Goal: Task Accomplishment & Management: Complete application form

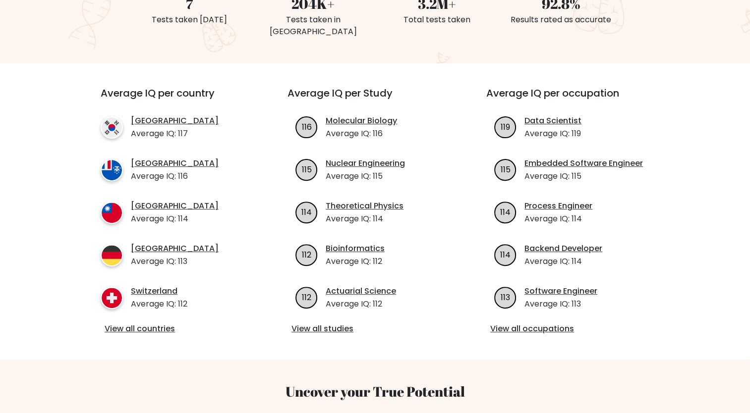
scroll to position [50, 0]
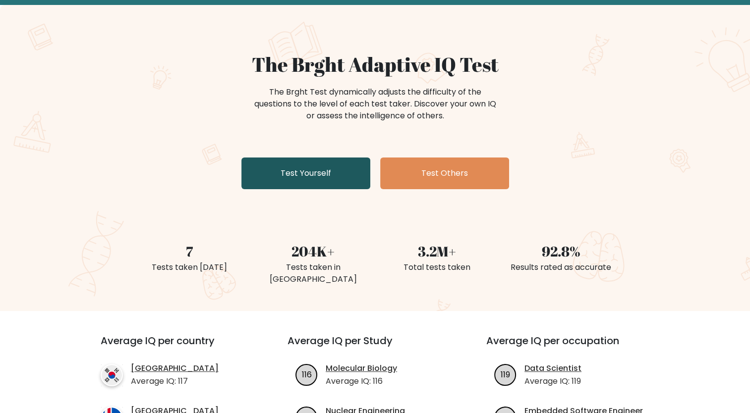
click at [331, 168] on link "Test Yourself" at bounding box center [305, 174] width 129 height 32
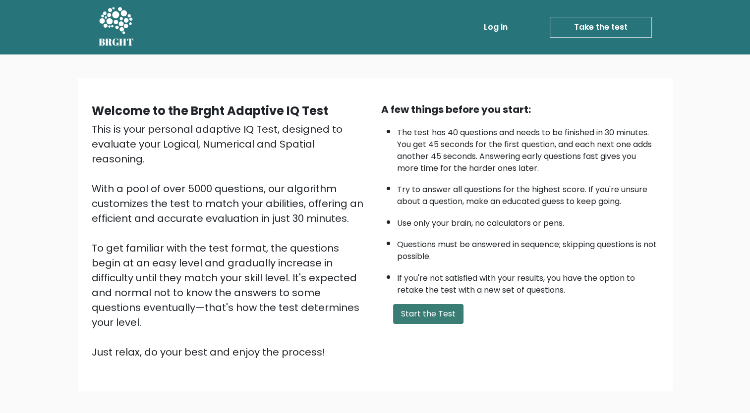
click at [426, 315] on button "Start the Test" at bounding box center [428, 314] width 70 height 20
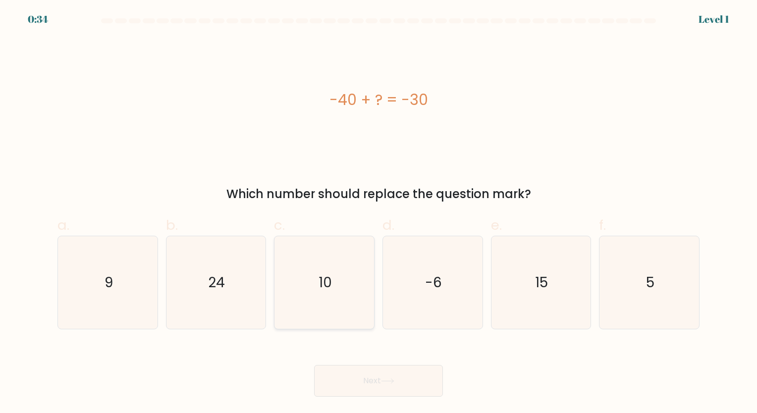
drag, startPoint x: 308, startPoint y: 255, endPoint x: 318, endPoint y: 253, distance: 9.6
click at [309, 255] on icon "10" at bounding box center [324, 282] width 93 height 93
click at [379, 213] on input "c. 10" at bounding box center [379, 210] width 0 height 6
radio input "true"
click at [390, 383] on icon at bounding box center [387, 381] width 13 height 5
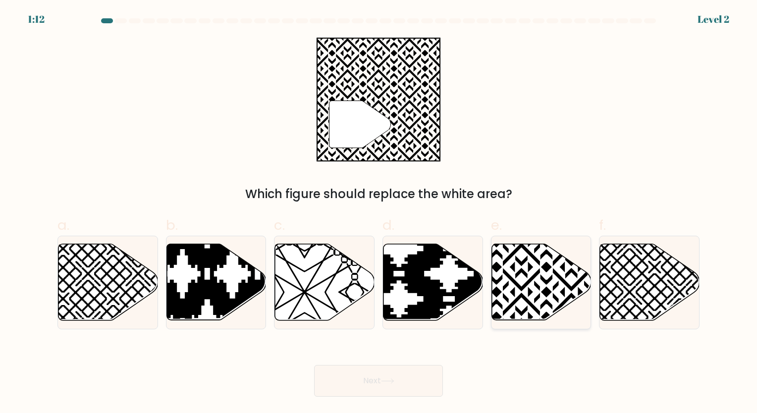
click at [541, 286] on icon at bounding box center [542, 282] width 100 height 76
click at [379, 213] on input "e." at bounding box center [379, 210] width 0 height 6
radio input "true"
click at [396, 370] on button "Next" at bounding box center [378, 381] width 129 height 32
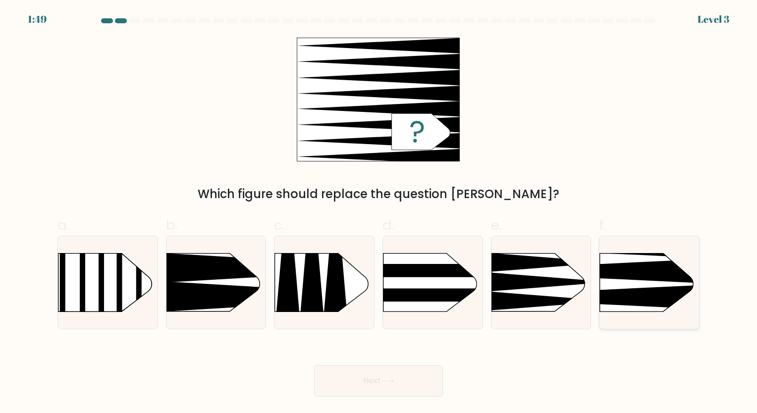
click at [650, 290] on icon at bounding box center [579, 297] width 260 height 25
click at [379, 213] on input "f." at bounding box center [379, 210] width 0 height 6
radio input "true"
click at [380, 377] on button "Next" at bounding box center [378, 381] width 129 height 32
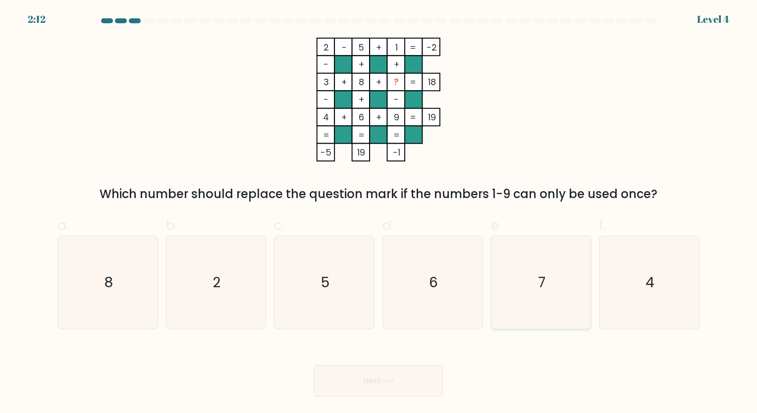
click at [559, 301] on icon "7" at bounding box center [540, 282] width 93 height 93
click at [379, 213] on input "e. 7" at bounding box center [379, 210] width 0 height 6
radio input "true"
click at [395, 385] on button "Next" at bounding box center [378, 381] width 129 height 32
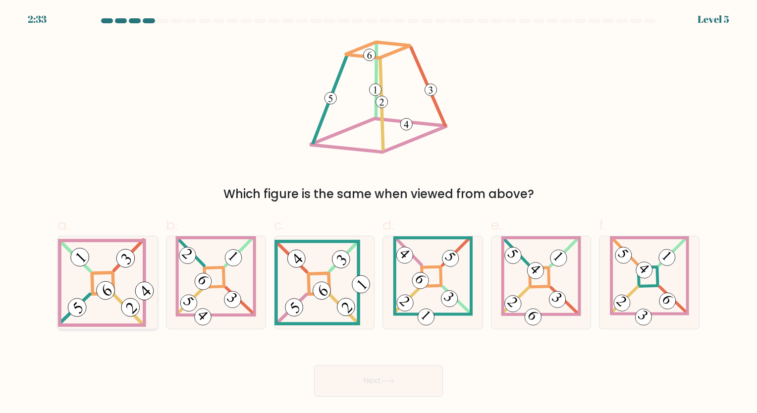
click at [103, 273] on 272 at bounding box center [102, 283] width 21 height 21
click at [379, 213] on input "a." at bounding box center [379, 210] width 0 height 6
radio input "true"
click at [404, 374] on button "Next" at bounding box center [378, 381] width 129 height 32
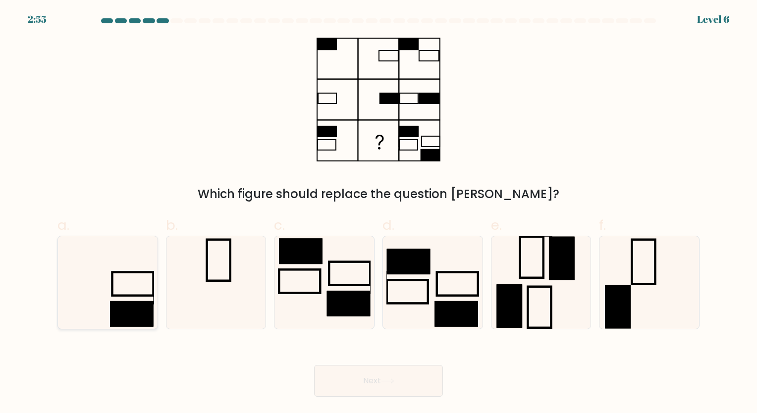
click at [104, 298] on icon at bounding box center [107, 282] width 93 height 93
click at [379, 213] on input "a." at bounding box center [379, 210] width 0 height 6
radio input "true"
click at [430, 378] on button "Next" at bounding box center [378, 381] width 129 height 32
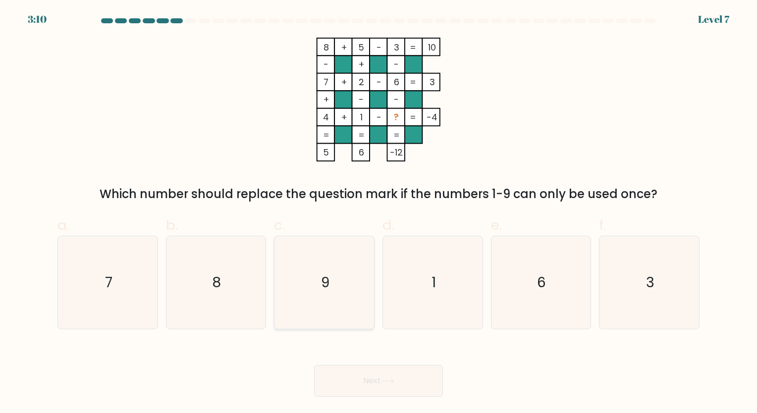
click at [290, 276] on icon "9" at bounding box center [324, 282] width 93 height 93
click at [379, 213] on input "c. 9" at bounding box center [379, 210] width 0 height 6
radio input "true"
click at [438, 383] on button "Next" at bounding box center [378, 381] width 129 height 32
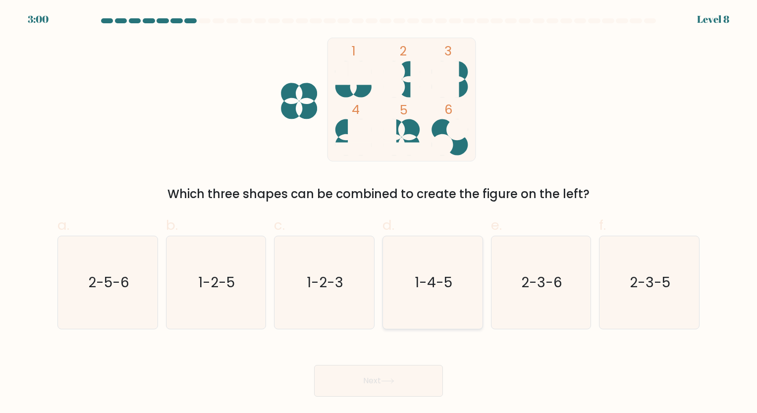
click at [440, 302] on icon "1-4-5" at bounding box center [432, 282] width 93 height 93
click at [379, 213] on input "d. 1-4-5" at bounding box center [379, 210] width 0 height 6
radio input "true"
click at [385, 384] on icon at bounding box center [387, 381] width 13 height 5
click at [374, 383] on button "Next" at bounding box center [378, 381] width 129 height 32
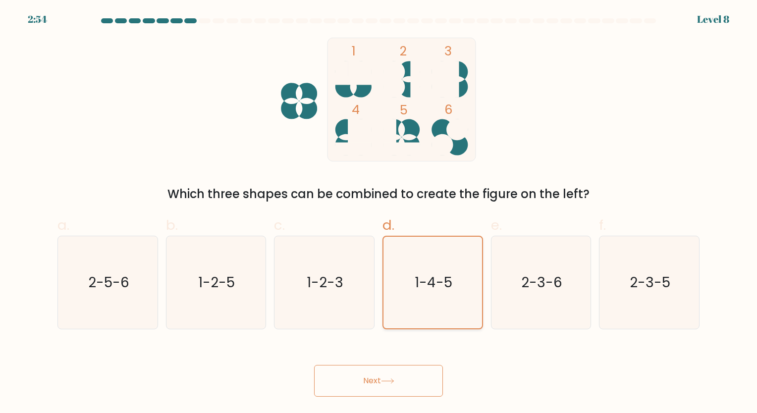
click at [415, 276] on text "1-4-5" at bounding box center [434, 282] width 38 height 19
click at [379, 213] on input "d. 1-4-5" at bounding box center [379, 210] width 0 height 6
click at [346, 384] on button "Next" at bounding box center [378, 381] width 129 height 32
click at [379, 379] on button "Next" at bounding box center [378, 381] width 129 height 32
click at [391, 379] on icon at bounding box center [387, 381] width 13 height 5
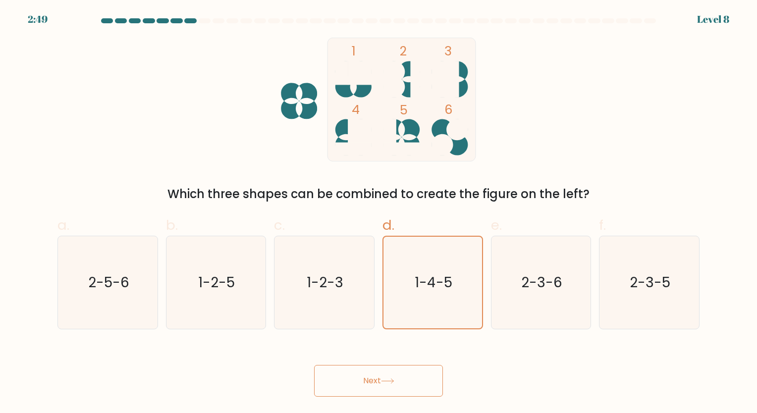
click at [383, 385] on button "Next" at bounding box center [378, 381] width 129 height 32
click at [377, 382] on button "Next" at bounding box center [378, 381] width 129 height 32
click at [376, 381] on button "Next" at bounding box center [378, 381] width 129 height 32
click at [375, 381] on button "Next" at bounding box center [378, 381] width 129 height 32
click at [375, 380] on button "Next" at bounding box center [378, 381] width 129 height 32
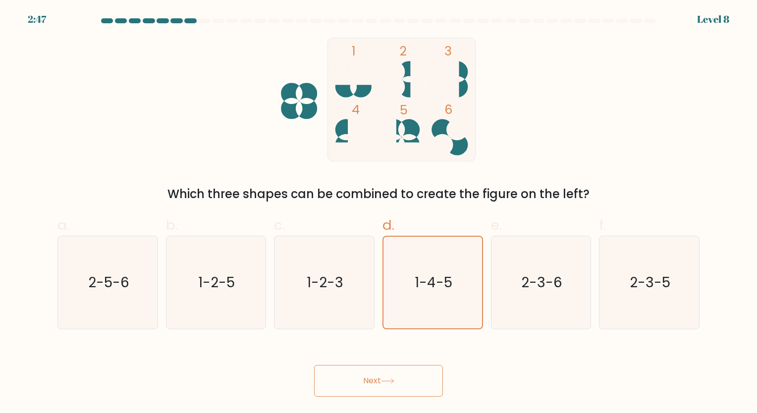
click at [375, 380] on button "Next" at bounding box center [378, 381] width 129 height 32
click at [553, 283] on text "2-3-6" at bounding box center [541, 282] width 41 height 19
click at [379, 213] on input "e. 2-3-6" at bounding box center [379, 210] width 0 height 6
radio input "true"
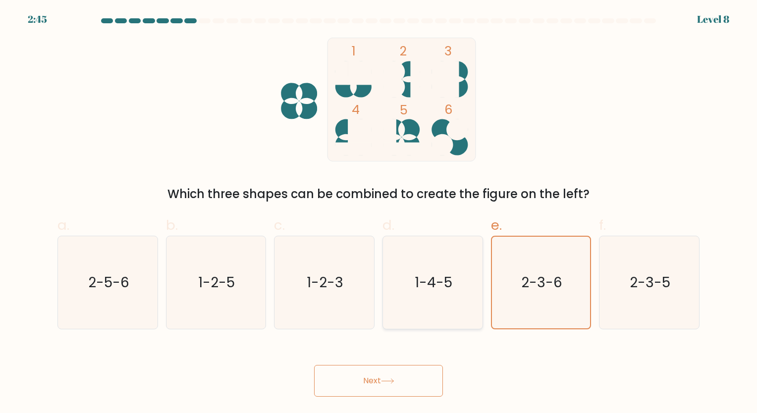
click at [435, 277] on text "1-4-5" at bounding box center [434, 282] width 38 height 19
click at [379, 213] on input "d. 1-4-5" at bounding box center [379, 210] width 0 height 6
radio input "true"
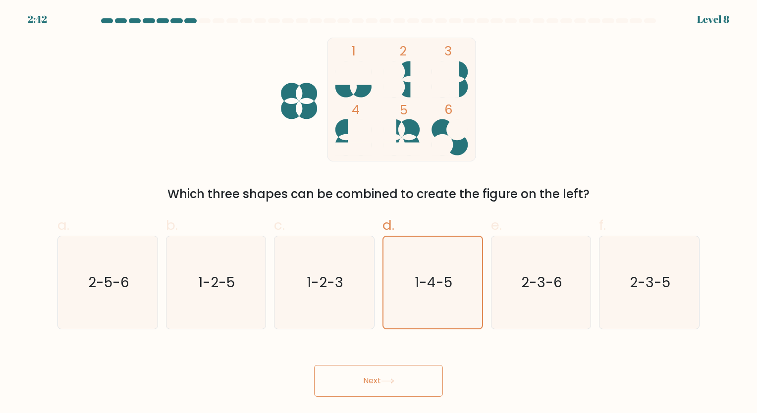
click at [374, 376] on button "Next" at bounding box center [378, 381] width 129 height 32
click at [547, 268] on icon "2-3-6" at bounding box center [540, 282] width 93 height 93
click at [379, 213] on input "e. 2-3-6" at bounding box center [379, 210] width 0 height 6
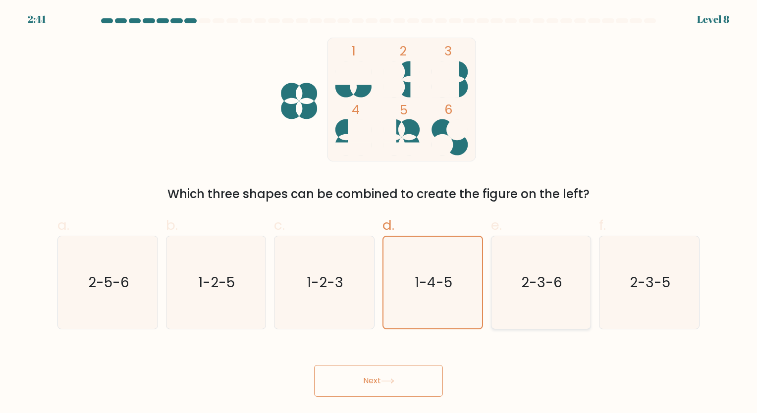
radio input "true"
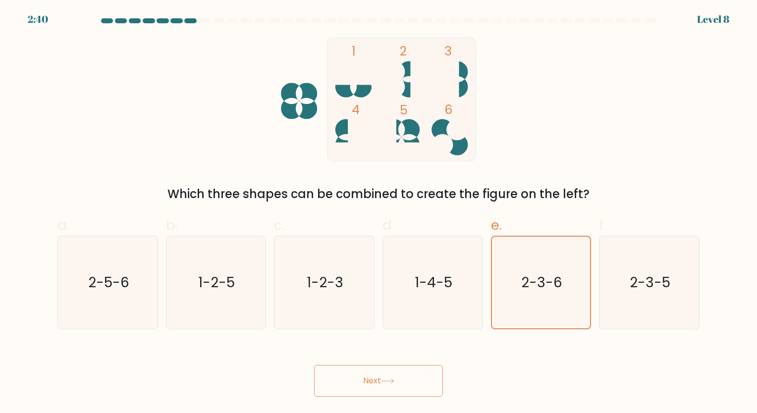
click at [398, 382] on button "Next" at bounding box center [378, 381] width 129 height 32
click at [412, 304] on icon "1-4-5" at bounding box center [432, 282] width 93 height 93
click at [379, 213] on input "d. 1-4-5" at bounding box center [379, 210] width 0 height 6
radio input "true"
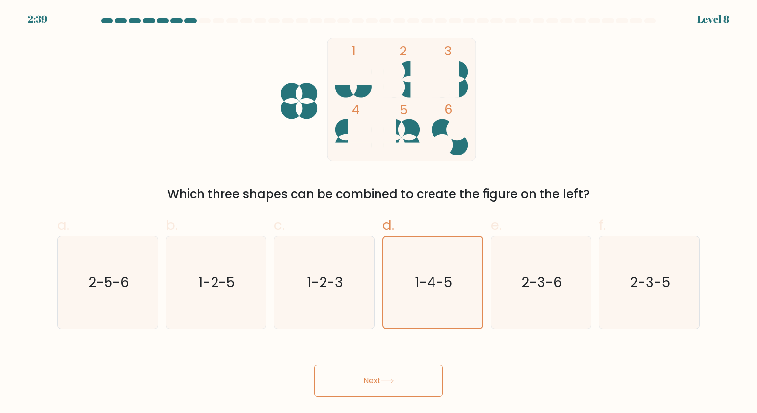
click at [377, 376] on button "Next" at bounding box center [378, 381] width 129 height 32
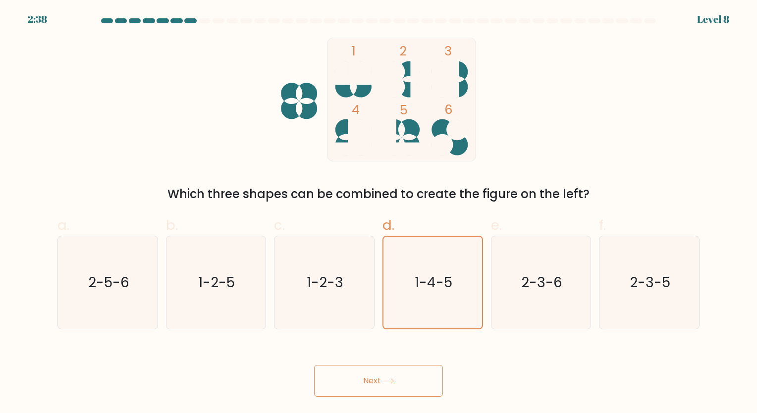
click at [377, 376] on button "Next" at bounding box center [378, 381] width 129 height 32
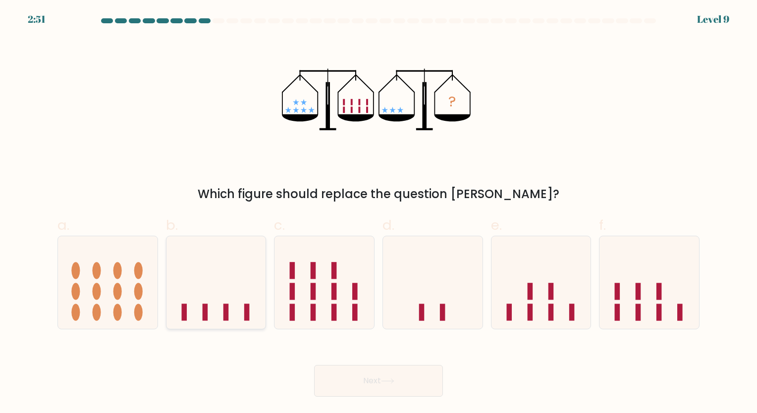
click at [250, 293] on icon at bounding box center [216, 282] width 100 height 82
click at [379, 213] on input "b." at bounding box center [379, 210] width 0 height 6
radio input "true"
click at [398, 385] on button "Next" at bounding box center [378, 381] width 129 height 32
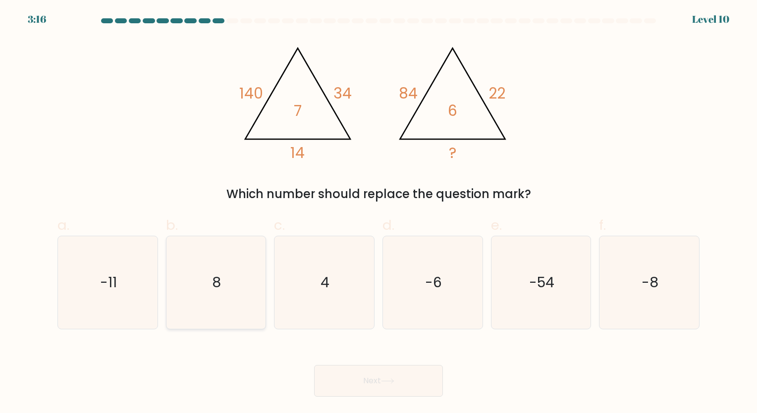
click at [238, 290] on icon "8" at bounding box center [215, 282] width 93 height 93
click at [379, 213] on input "b. 8" at bounding box center [379, 210] width 0 height 6
radio input "true"
click at [384, 379] on icon at bounding box center [387, 381] width 13 height 5
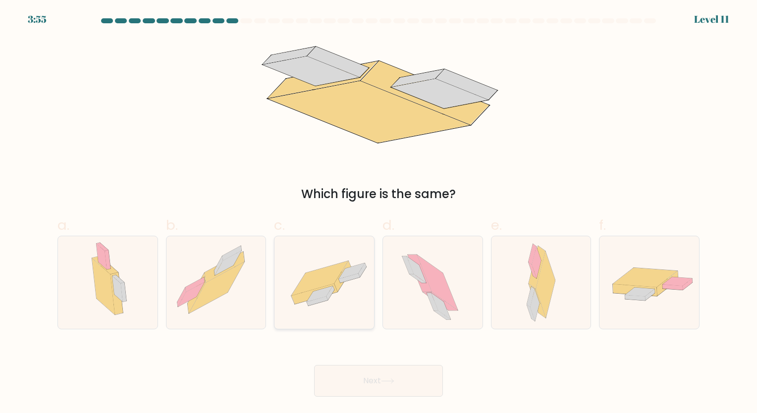
click at [319, 287] on icon at bounding box center [320, 278] width 56 height 35
click at [379, 213] on input "c." at bounding box center [379, 210] width 0 height 6
radio input "true"
click at [373, 391] on button "Next" at bounding box center [378, 381] width 129 height 32
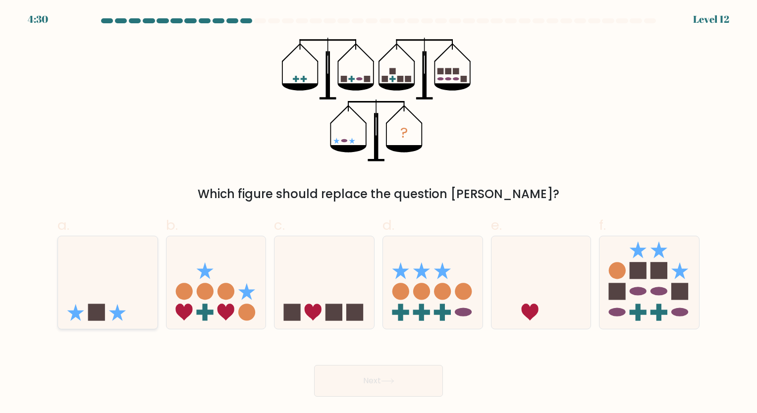
click at [99, 286] on icon at bounding box center [108, 282] width 100 height 82
click at [379, 213] on input "a." at bounding box center [379, 210] width 0 height 6
radio input "true"
click at [357, 383] on button "Next" at bounding box center [378, 381] width 129 height 32
click at [385, 383] on icon at bounding box center [387, 381] width 13 height 5
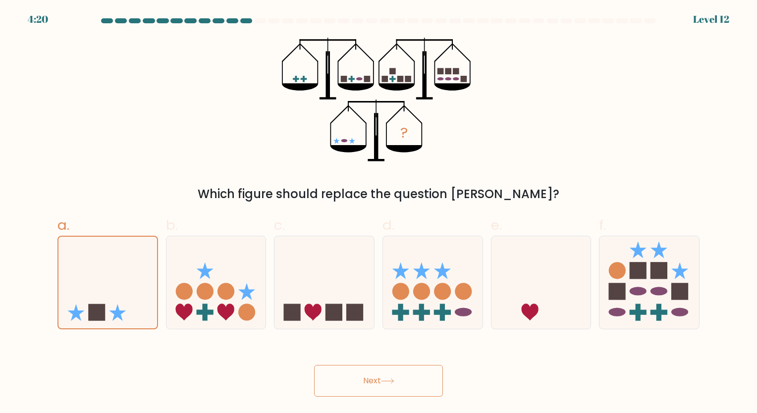
click at [383, 376] on button "Next" at bounding box center [378, 381] width 129 height 32
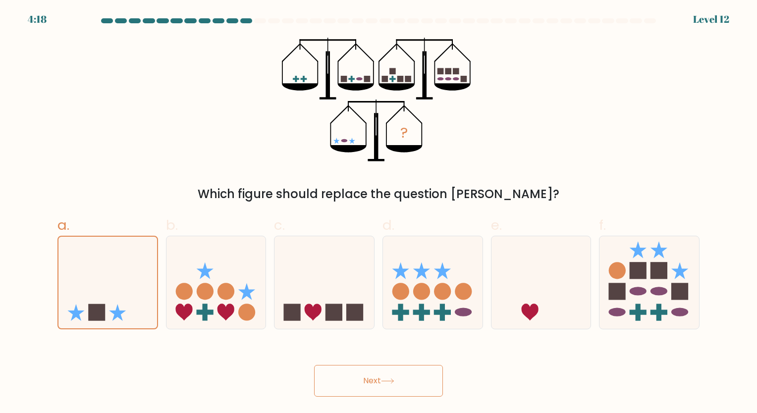
click at [383, 376] on button "Next" at bounding box center [378, 381] width 129 height 32
click at [415, 320] on icon at bounding box center [433, 282] width 100 height 82
click at [379, 213] on input "d." at bounding box center [379, 210] width 0 height 6
radio input "true"
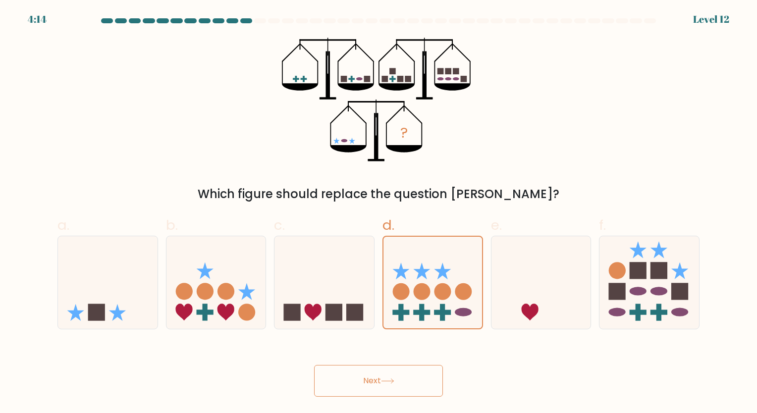
click at [396, 376] on button "Next" at bounding box center [378, 381] width 129 height 32
click at [101, 269] on icon at bounding box center [108, 282] width 100 height 82
click at [379, 213] on input "a." at bounding box center [379, 210] width 0 height 6
radio input "true"
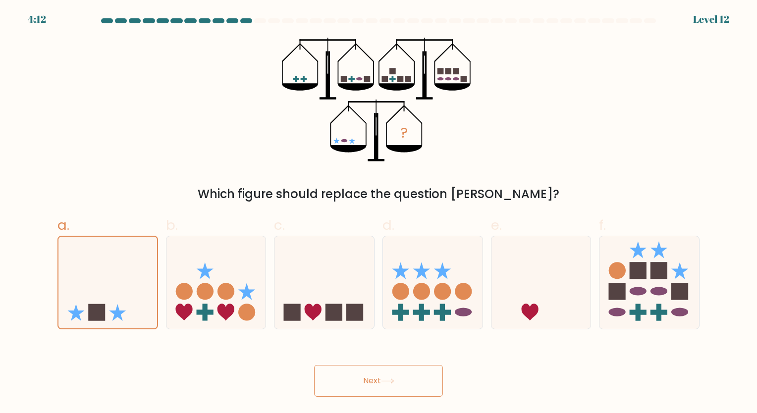
click at [379, 380] on button "Next" at bounding box center [378, 381] width 129 height 32
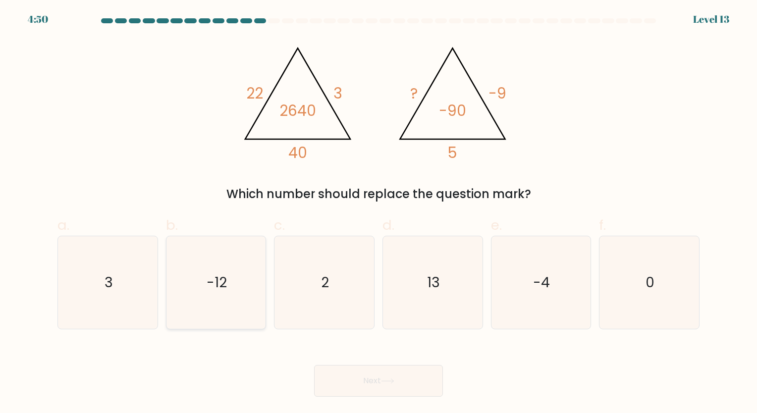
click at [232, 248] on icon "-12" at bounding box center [215, 282] width 93 height 93
click at [379, 213] on input "b. -12" at bounding box center [379, 210] width 0 height 6
radio input "true"
click at [351, 381] on button "Next" at bounding box center [378, 381] width 129 height 32
click at [401, 385] on button "Next" at bounding box center [378, 381] width 129 height 32
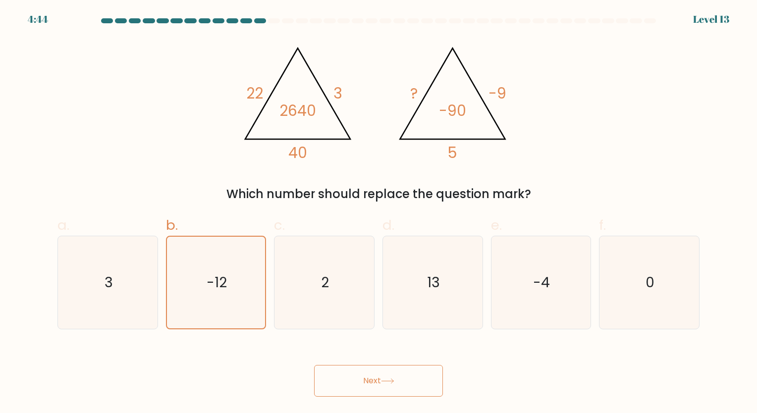
click at [445, 372] on div "Next" at bounding box center [379, 368] width 654 height 55
click at [394, 380] on icon at bounding box center [387, 381] width 13 height 5
click at [362, 378] on button "Next" at bounding box center [378, 381] width 129 height 32
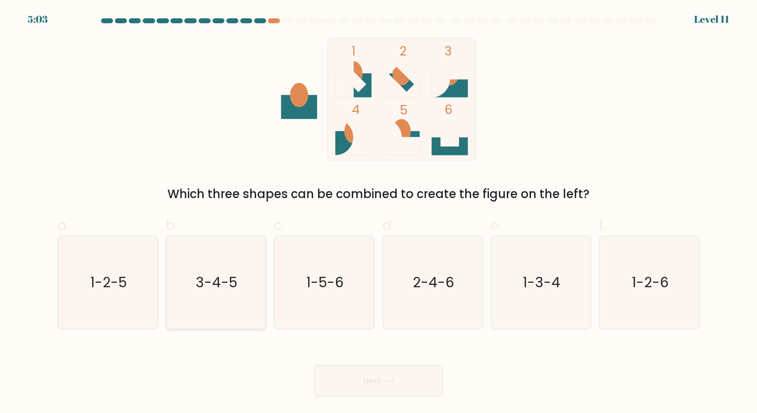
click at [237, 297] on icon "3-4-5" at bounding box center [215, 282] width 93 height 93
click at [379, 213] on input "b. 3-4-5" at bounding box center [379, 210] width 0 height 6
radio input "true"
click at [381, 378] on button "Next" at bounding box center [378, 381] width 129 height 32
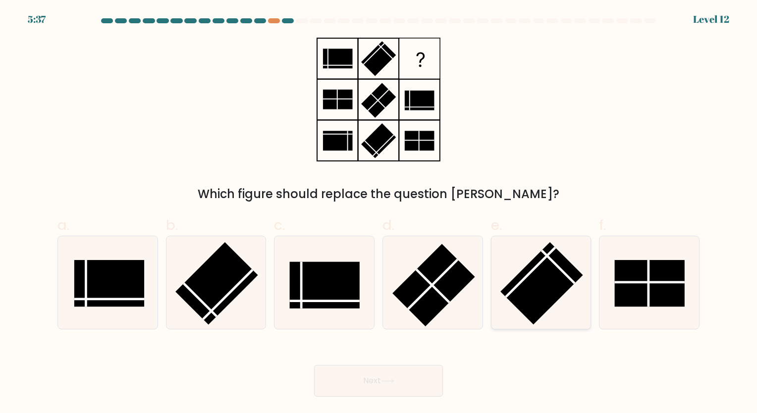
click at [547, 286] on rect at bounding box center [541, 283] width 83 height 83
click at [379, 213] on input "e." at bounding box center [379, 210] width 0 height 6
radio input "true"
click at [442, 276] on rect at bounding box center [433, 285] width 83 height 83
click at [379, 213] on input "d." at bounding box center [379, 210] width 0 height 6
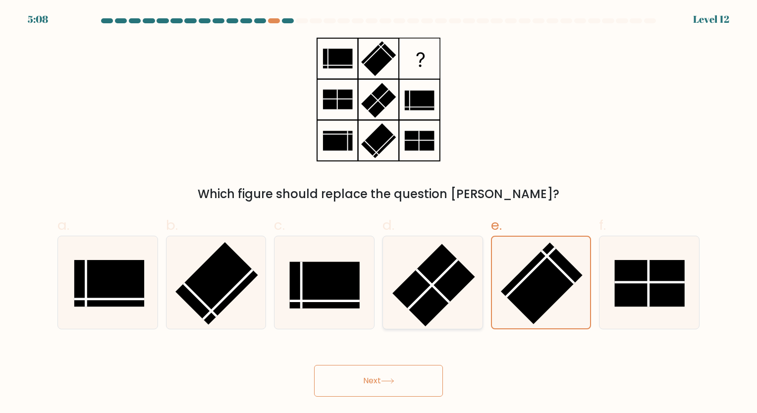
radio input "true"
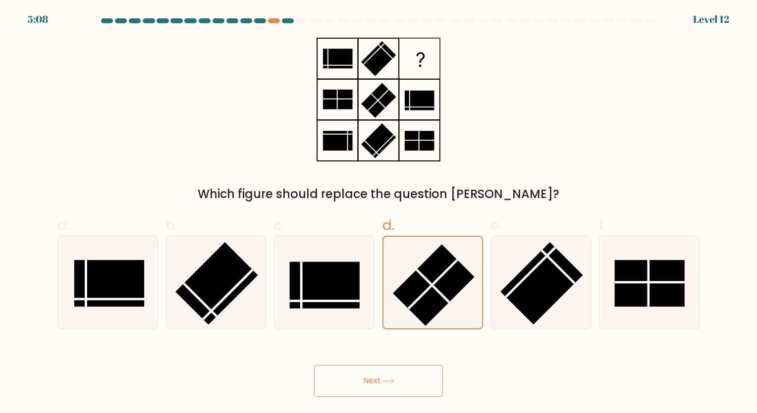
click at [413, 377] on button "Next" at bounding box center [378, 381] width 129 height 32
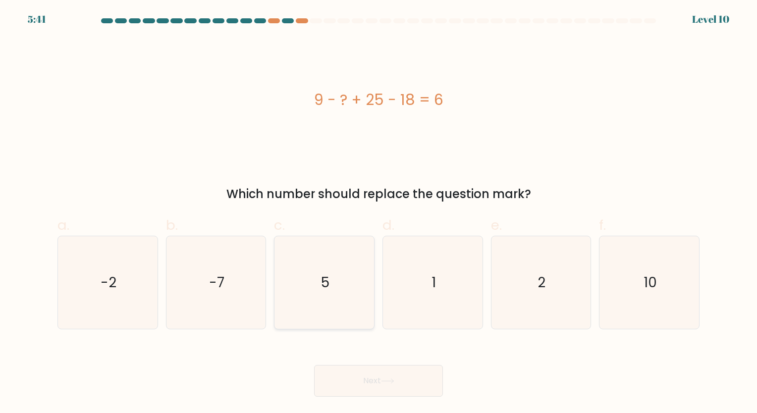
click at [353, 273] on icon "5" at bounding box center [324, 282] width 93 height 93
click at [379, 213] on input "c. 5" at bounding box center [379, 210] width 0 height 6
radio input "true"
click at [408, 385] on button "Next" at bounding box center [378, 381] width 129 height 32
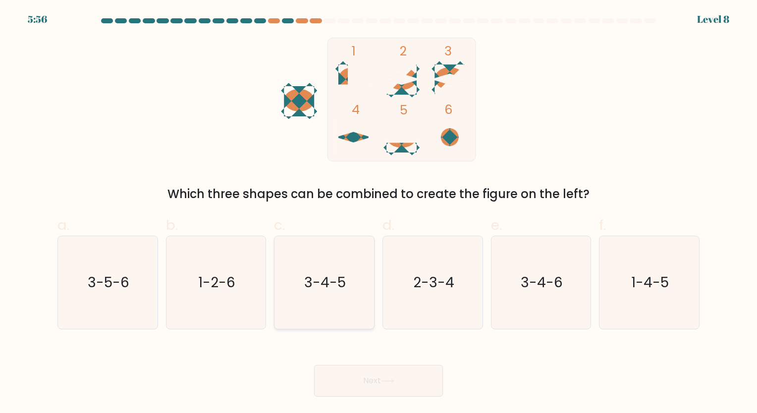
drag, startPoint x: 303, startPoint y: 297, endPoint x: 401, endPoint y: 413, distance: 152.2
click at [303, 296] on icon "3-4-5" at bounding box center [324, 282] width 93 height 93
click at [379, 213] on input "c. 3-4-5" at bounding box center [379, 210] width 0 height 6
radio input "true"
click at [402, 383] on button "Next" at bounding box center [378, 381] width 129 height 32
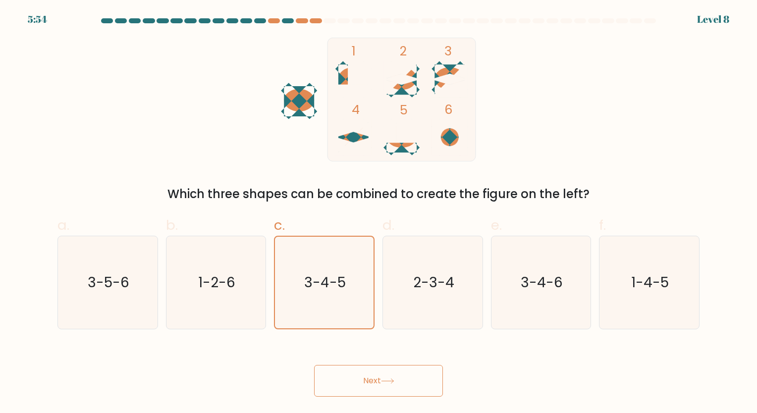
click at [381, 378] on button "Next" at bounding box center [378, 381] width 129 height 32
click at [379, 378] on button "Next" at bounding box center [378, 381] width 129 height 32
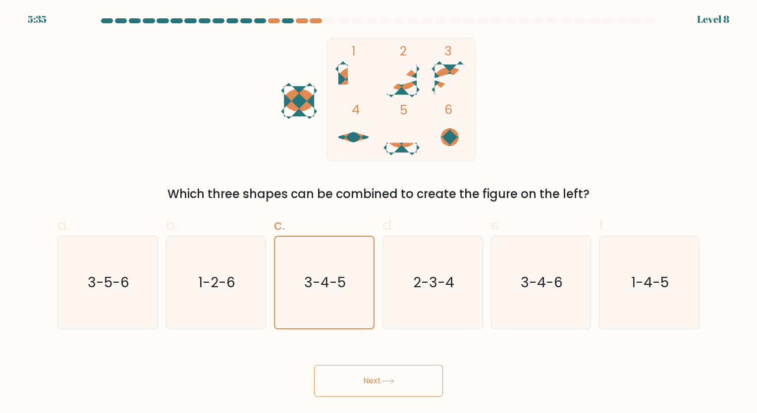
click at [366, 379] on button "Next" at bounding box center [378, 381] width 129 height 32
click at [384, 380] on icon at bounding box center [387, 381] width 13 height 5
click at [381, 379] on button "Next" at bounding box center [378, 381] width 129 height 32
click at [389, 380] on icon at bounding box center [387, 381] width 13 height 5
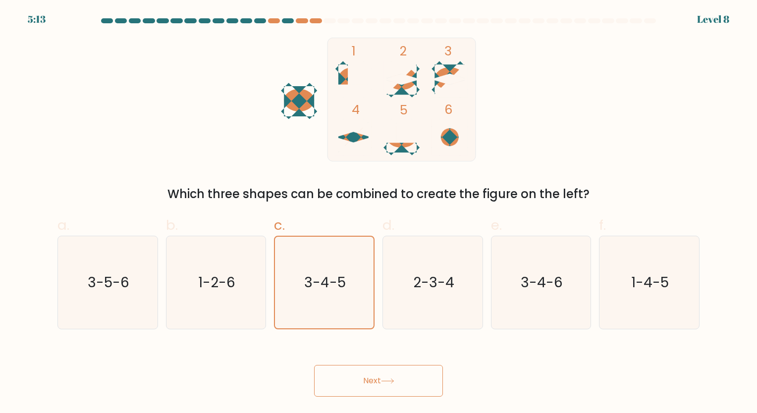
click at [389, 380] on icon at bounding box center [387, 381] width 13 height 5
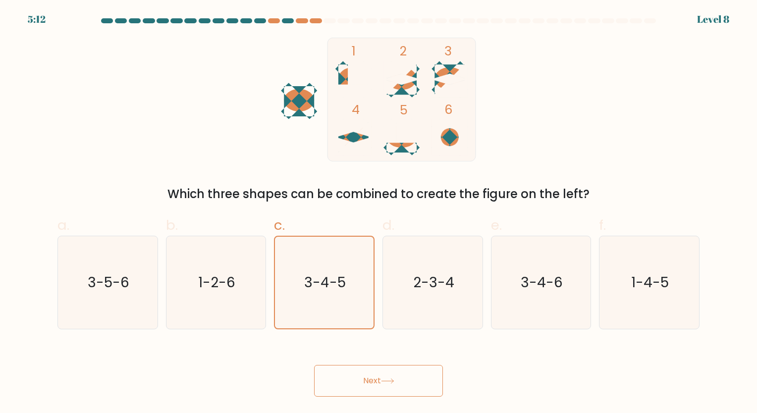
click at [389, 380] on icon at bounding box center [387, 381] width 13 height 5
click at [389, 379] on icon at bounding box center [387, 381] width 13 height 5
click at [386, 387] on button "Next" at bounding box center [378, 381] width 129 height 32
click at [385, 386] on button "Next" at bounding box center [378, 381] width 129 height 32
click at [384, 385] on button "Next" at bounding box center [378, 381] width 129 height 32
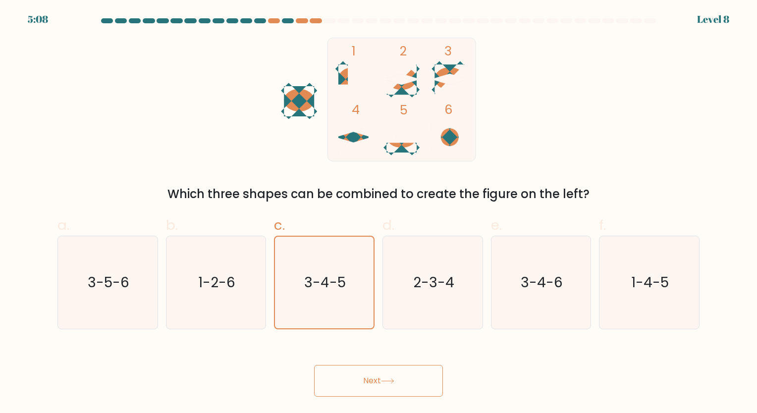
click at [384, 385] on button "Next" at bounding box center [378, 381] width 129 height 32
click at [405, 307] on icon "2-3-4" at bounding box center [432, 282] width 93 height 93
click at [379, 213] on input "d. 2-3-4" at bounding box center [379, 210] width 0 height 6
radio input "true"
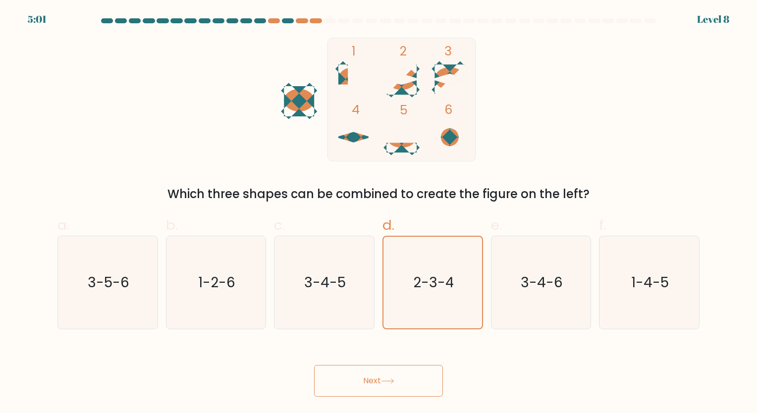
click at [376, 374] on button "Next" at bounding box center [378, 381] width 129 height 32
click at [344, 265] on icon "3-4-5" at bounding box center [324, 282] width 93 height 93
click at [379, 213] on input "c. 3-4-5" at bounding box center [379, 210] width 0 height 6
radio input "true"
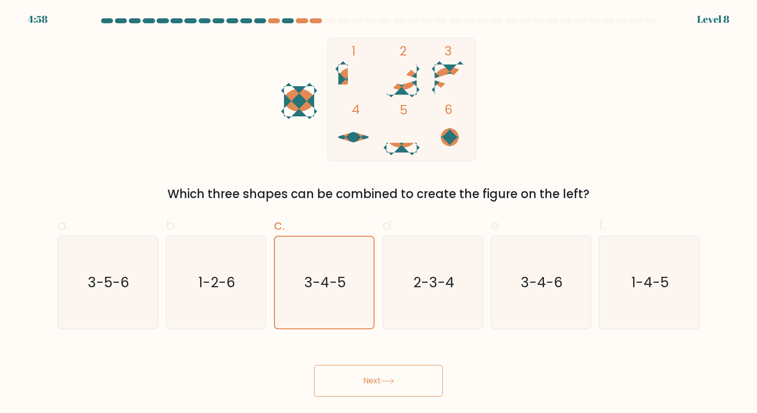
drag, startPoint x: 361, startPoint y: 396, endPoint x: 383, endPoint y: 389, distance: 23.4
click at [362, 396] on button "Next" at bounding box center [378, 381] width 129 height 32
click at [385, 380] on icon at bounding box center [387, 381] width 13 height 5
click at [386, 379] on icon at bounding box center [387, 381] width 13 height 5
click at [390, 379] on icon at bounding box center [387, 381] width 13 height 5
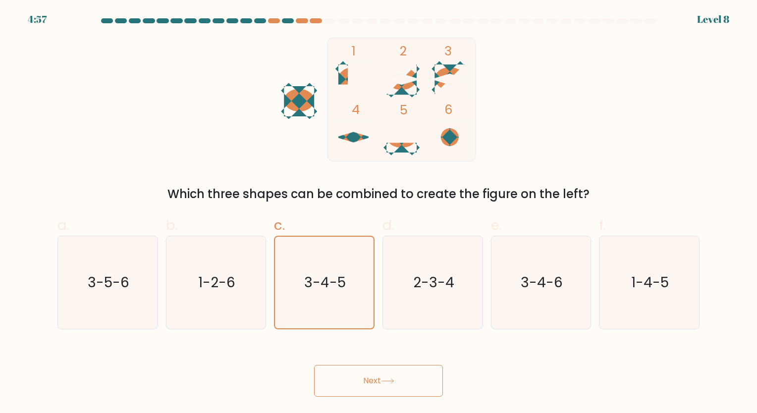
click at [389, 379] on icon at bounding box center [387, 381] width 13 height 5
click at [387, 379] on icon at bounding box center [387, 381] width 13 height 5
click at [385, 377] on button "Next" at bounding box center [378, 381] width 129 height 32
click at [385, 376] on button "Next" at bounding box center [378, 381] width 129 height 32
click at [383, 376] on button "Next" at bounding box center [378, 381] width 129 height 32
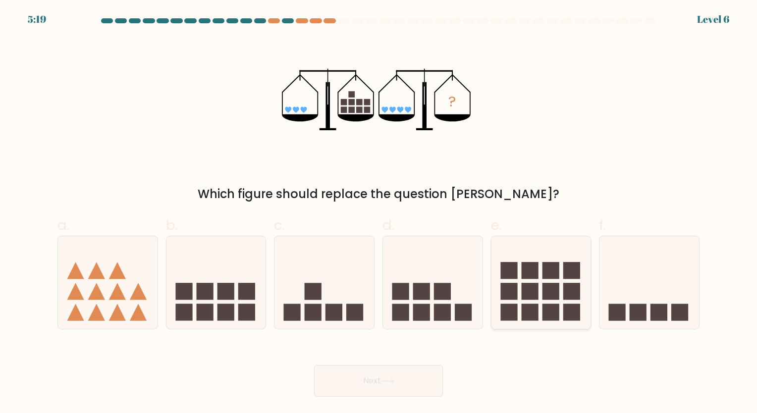
click at [539, 300] on icon at bounding box center [542, 282] width 100 height 82
click at [379, 213] on input "e." at bounding box center [379, 210] width 0 height 6
radio input "true"
click at [383, 378] on button "Next" at bounding box center [378, 381] width 129 height 32
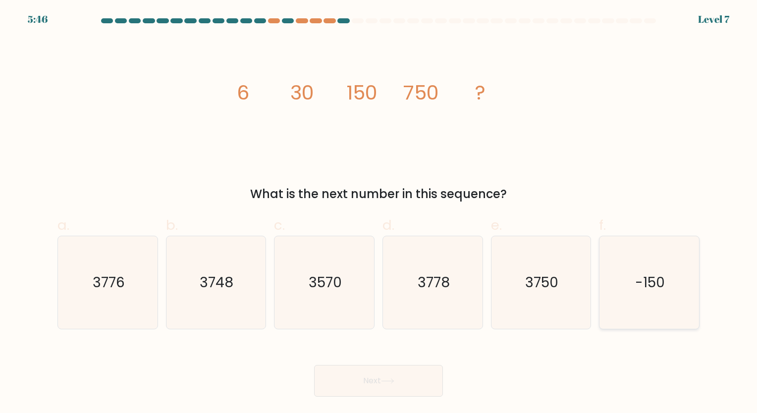
click at [650, 282] on text "-150" at bounding box center [650, 282] width 30 height 19
click at [379, 213] on input "f. -150" at bounding box center [379, 210] width 0 height 6
radio input "true"
click at [389, 382] on icon at bounding box center [387, 381] width 13 height 5
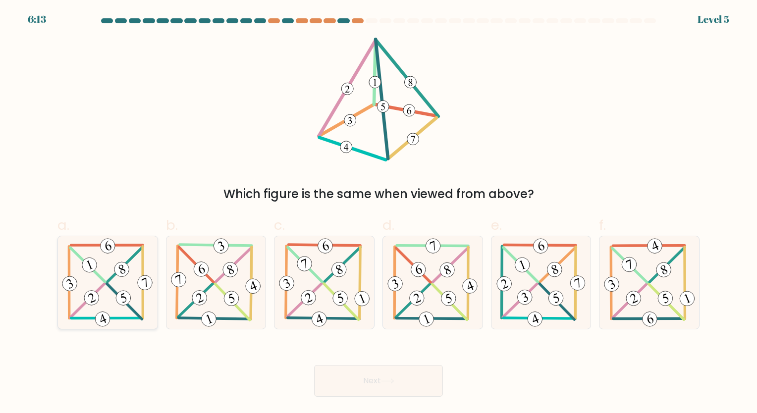
click at [117, 312] on icon at bounding box center [107, 282] width 95 height 93
click at [379, 213] on input "a." at bounding box center [379, 210] width 0 height 6
radio input "true"
click at [382, 394] on button "Next" at bounding box center [378, 381] width 129 height 32
click at [381, 379] on button "Next" at bounding box center [378, 381] width 129 height 32
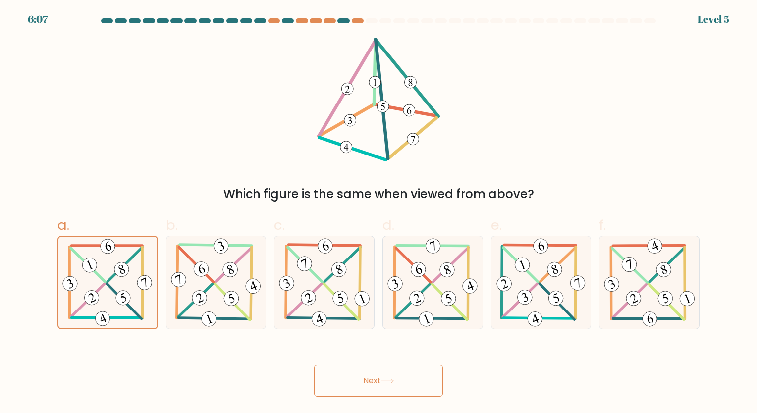
click at [372, 374] on button "Next" at bounding box center [378, 381] width 129 height 32
click at [399, 382] on button "Next" at bounding box center [378, 381] width 129 height 32
click at [380, 383] on button "Next" at bounding box center [378, 381] width 129 height 32
click at [380, 382] on button "Next" at bounding box center [378, 381] width 129 height 32
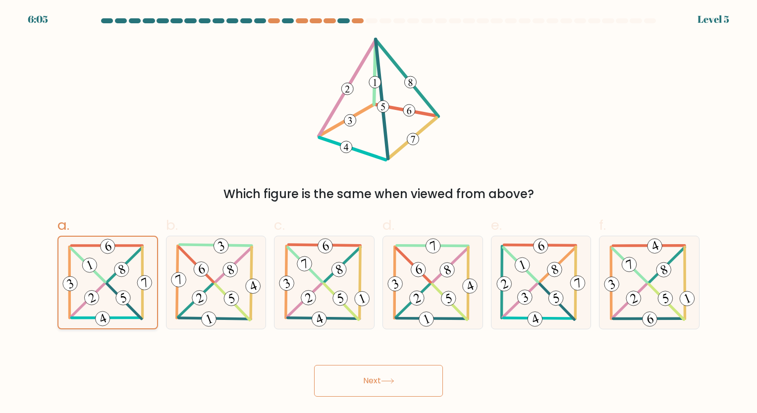
click at [85, 257] on icon at bounding box center [107, 283] width 94 height 92
click at [379, 213] on input "a." at bounding box center [379, 210] width 0 height 6
click at [85, 257] on icon at bounding box center [107, 283] width 94 height 92
click at [379, 213] on input "a." at bounding box center [379, 210] width 0 height 6
click at [85, 257] on icon at bounding box center [107, 283] width 94 height 92
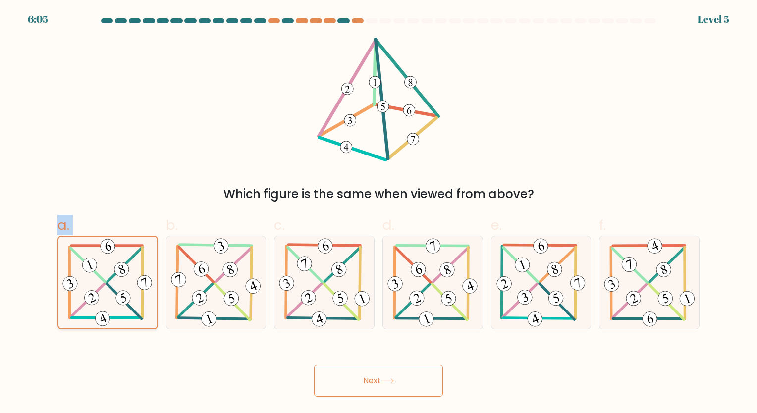
click at [379, 213] on input "a." at bounding box center [379, 210] width 0 height 6
click at [85, 257] on icon at bounding box center [107, 283] width 94 height 92
click at [379, 213] on input "a." at bounding box center [379, 210] width 0 height 6
drag, startPoint x: 85, startPoint y: 257, endPoint x: 107, endPoint y: 290, distance: 40.4
click at [107, 290] on icon at bounding box center [107, 283] width 94 height 92
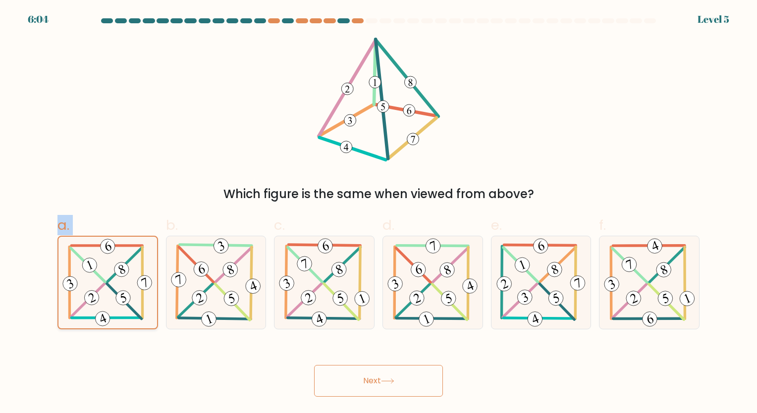
click at [379, 213] on input "a." at bounding box center [379, 210] width 0 height 6
click at [383, 378] on button "Next" at bounding box center [378, 381] width 129 height 32
click at [383, 377] on button "Next" at bounding box center [378, 381] width 129 height 32
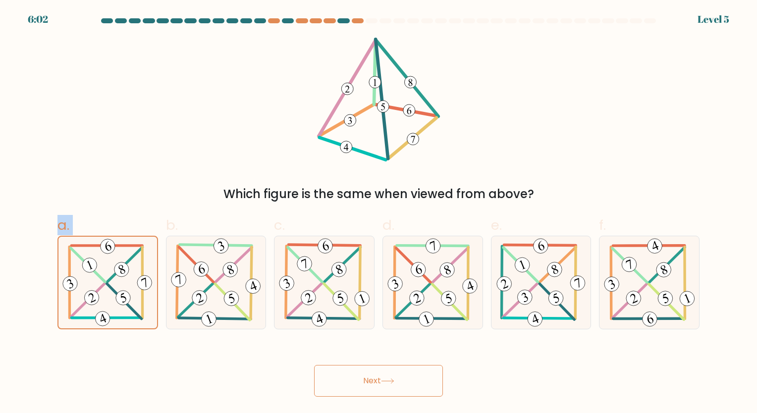
click at [383, 375] on button "Next" at bounding box center [378, 381] width 129 height 32
click at [424, 389] on button "Next" at bounding box center [378, 381] width 129 height 32
click at [349, 374] on button "Next" at bounding box center [378, 381] width 129 height 32
click at [333, 384] on button "Next" at bounding box center [378, 381] width 129 height 32
click at [387, 390] on button "Next" at bounding box center [378, 381] width 129 height 32
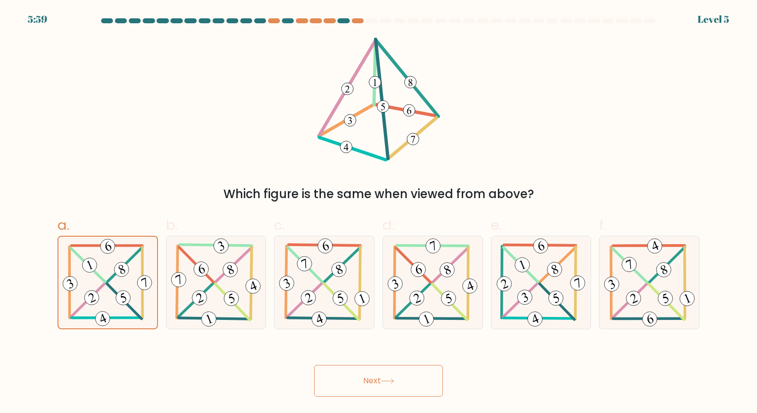
click at [464, 395] on div "Next" at bounding box center [379, 368] width 654 height 55
click at [372, 372] on button "Next" at bounding box center [378, 381] width 129 height 32
click at [396, 375] on button "Next" at bounding box center [378, 381] width 129 height 32
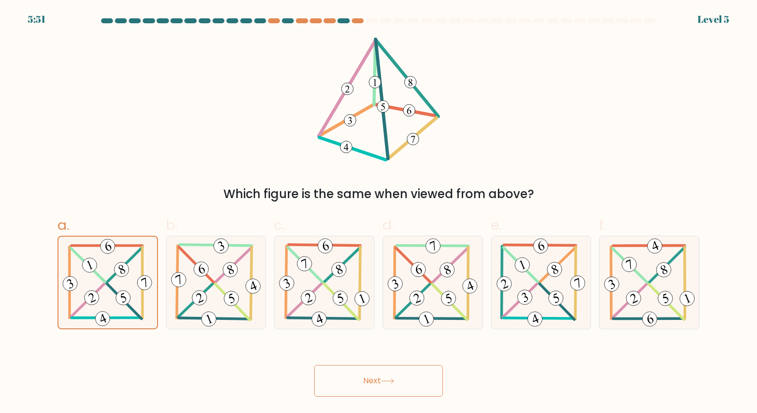
click at [396, 375] on button "Next" at bounding box center [378, 381] width 129 height 32
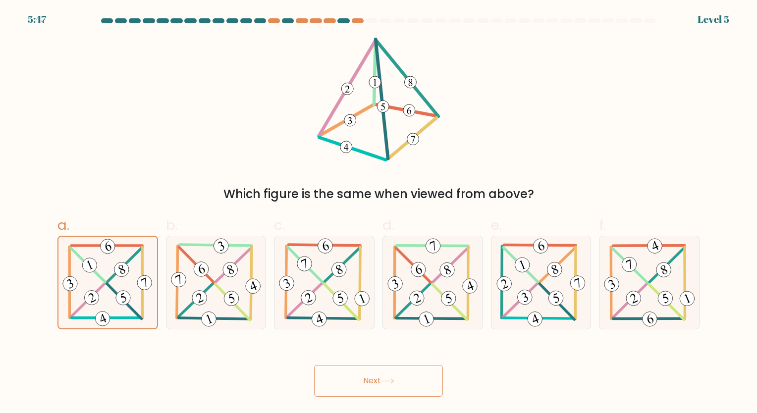
click at [377, 376] on button "Next" at bounding box center [378, 381] width 129 height 32
click at [116, 279] on icon at bounding box center [107, 283] width 94 height 92
click at [379, 213] on input "a." at bounding box center [379, 210] width 0 height 6
click at [365, 383] on button "Next" at bounding box center [378, 381] width 129 height 32
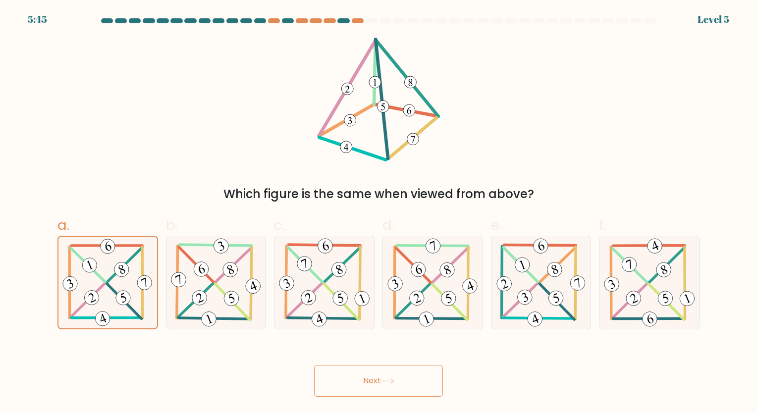
click at [365, 383] on button "Next" at bounding box center [378, 381] width 129 height 32
click at [387, 382] on icon at bounding box center [387, 381] width 13 height 5
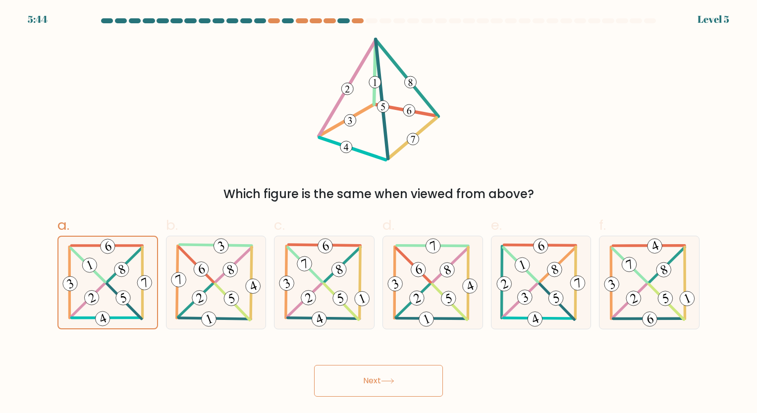
click at [426, 383] on button "Next" at bounding box center [378, 381] width 129 height 32
click at [454, 387] on div "Next" at bounding box center [379, 368] width 654 height 55
drag, startPoint x: 424, startPoint y: 380, endPoint x: 419, endPoint y: 380, distance: 5.5
click at [423, 380] on button "Next" at bounding box center [378, 381] width 129 height 32
click at [409, 380] on button "Next" at bounding box center [378, 381] width 129 height 32
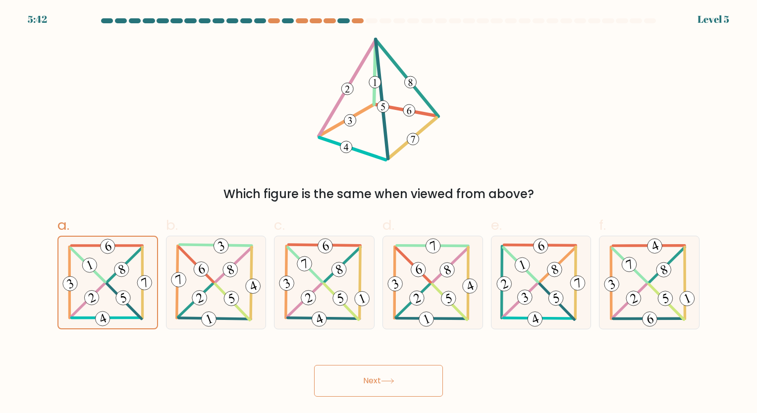
click at [314, 365] on button "Next" at bounding box center [378, 381] width 129 height 32
click at [446, 303] on 220 at bounding box center [448, 298] width 19 height 19
click at [379, 213] on input "d." at bounding box center [379, 210] width 0 height 6
radio input "true"
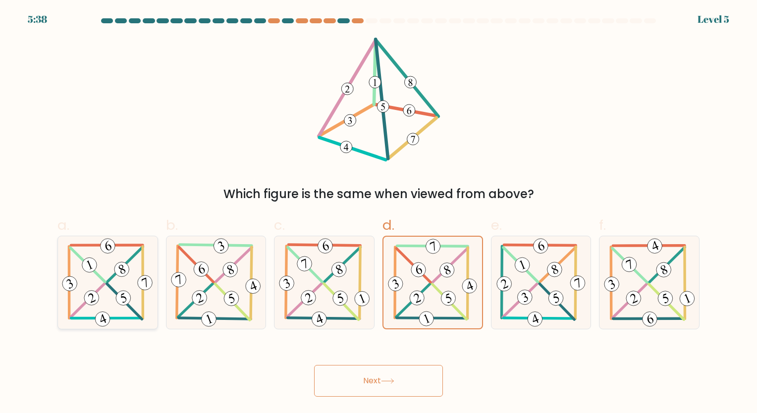
click at [84, 245] on 593 at bounding box center [107, 245] width 72 height 0
click at [379, 213] on input "a." at bounding box center [379, 210] width 0 height 6
radio input "true"
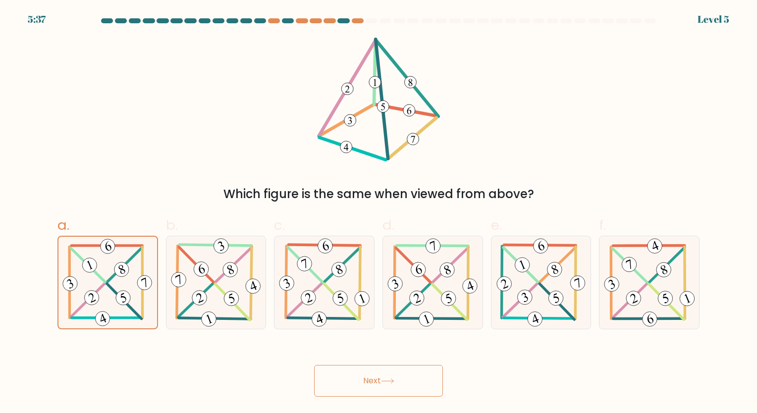
click at [367, 376] on button "Next" at bounding box center [378, 381] width 129 height 32
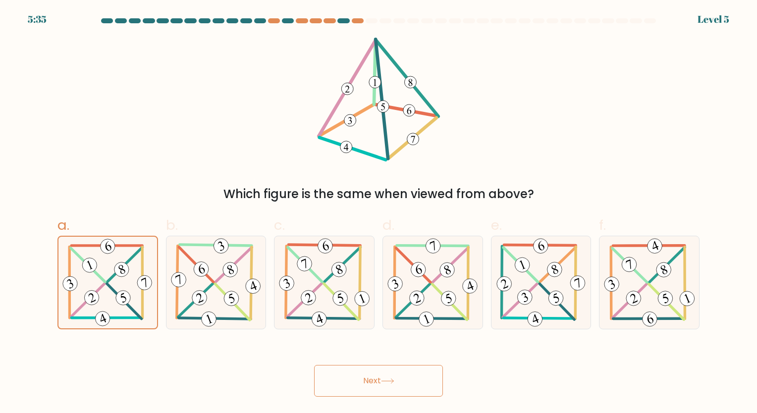
click at [367, 376] on button "Next" at bounding box center [378, 381] width 129 height 32
click at [367, 375] on button "Next" at bounding box center [378, 381] width 129 height 32
click at [367, 374] on button "Next" at bounding box center [378, 381] width 129 height 32
click at [367, 372] on button "Next" at bounding box center [378, 381] width 129 height 32
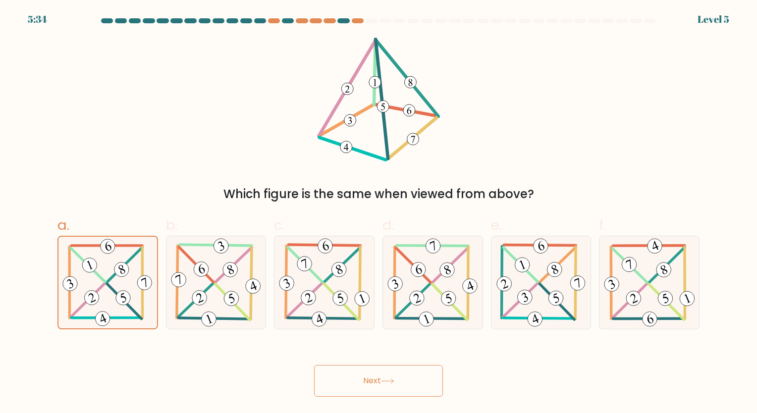
click at [367, 372] on button "Next" at bounding box center [378, 381] width 129 height 32
click at [382, 373] on button "Next" at bounding box center [378, 381] width 129 height 32
click at [384, 374] on button "Next" at bounding box center [378, 381] width 129 height 32
click at [386, 381] on icon at bounding box center [387, 381] width 13 height 5
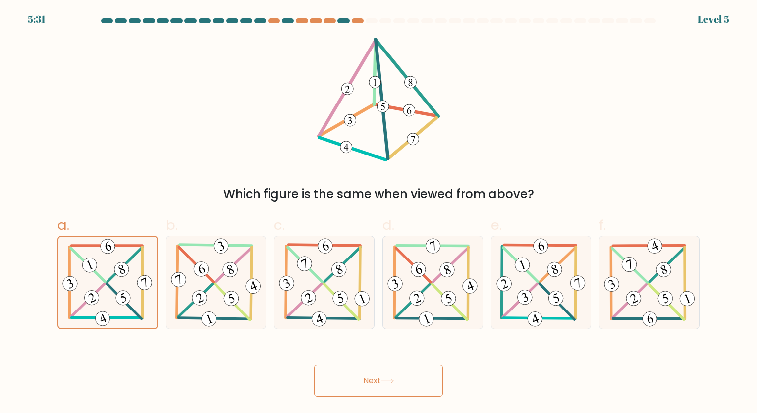
click at [314, 365] on button "Next" at bounding box center [378, 381] width 129 height 32
click at [377, 391] on button "Next" at bounding box center [378, 381] width 129 height 32
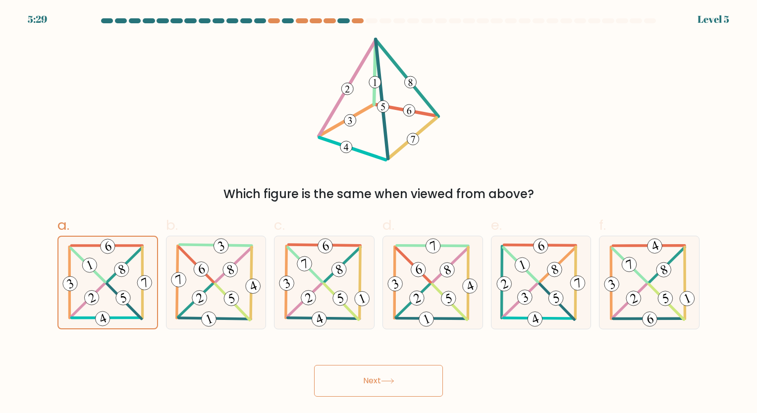
click at [377, 391] on button "Next" at bounding box center [378, 381] width 129 height 32
drag, startPoint x: 377, startPoint y: 391, endPoint x: 375, endPoint y: 383, distance: 8.8
click at [375, 383] on button "Next" at bounding box center [378, 381] width 129 height 32
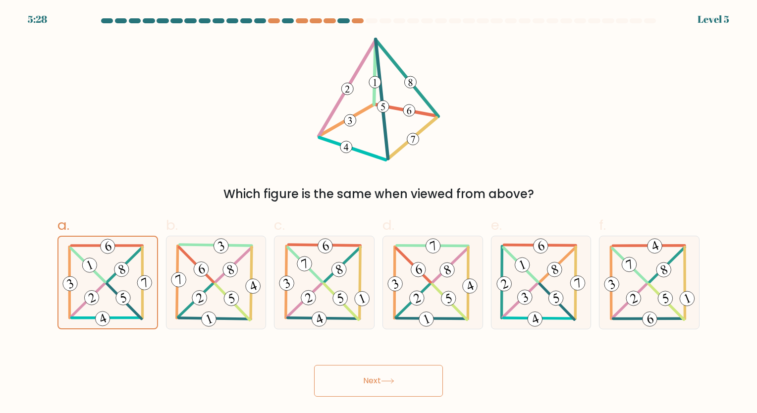
click at [375, 383] on button "Next" at bounding box center [378, 381] width 129 height 32
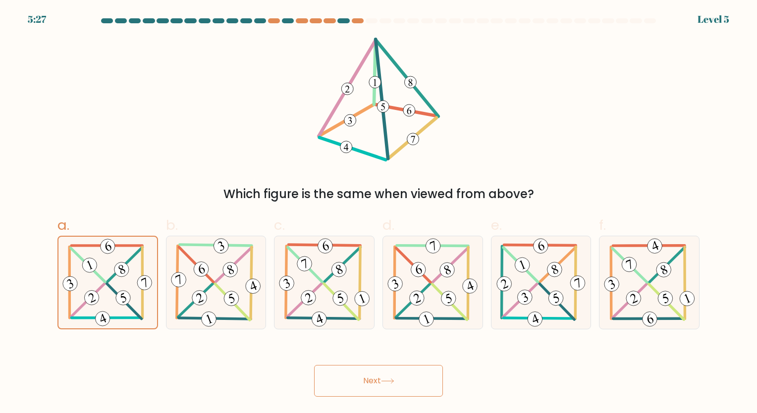
click at [375, 383] on button "Next" at bounding box center [378, 381] width 129 height 32
click at [456, 261] on 200 at bounding box center [451, 264] width 36 height 35
click at [379, 213] on input "d." at bounding box center [379, 210] width 0 height 6
radio input "true"
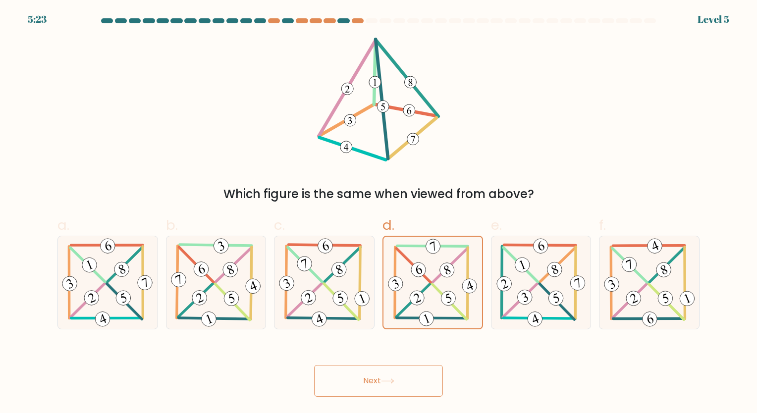
click at [359, 372] on button "Next" at bounding box center [378, 381] width 129 height 32
click at [124, 269] on icon at bounding box center [122, 269] width 7 height 9
click at [379, 213] on input "a." at bounding box center [379, 210] width 0 height 6
radio input "true"
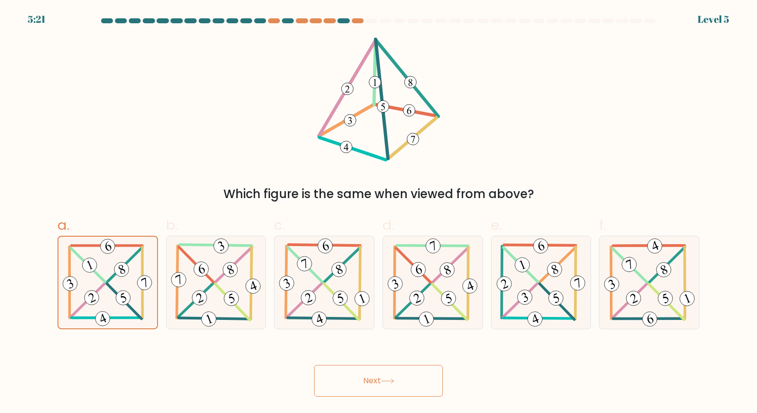
click at [374, 376] on button "Next" at bounding box center [378, 381] width 129 height 32
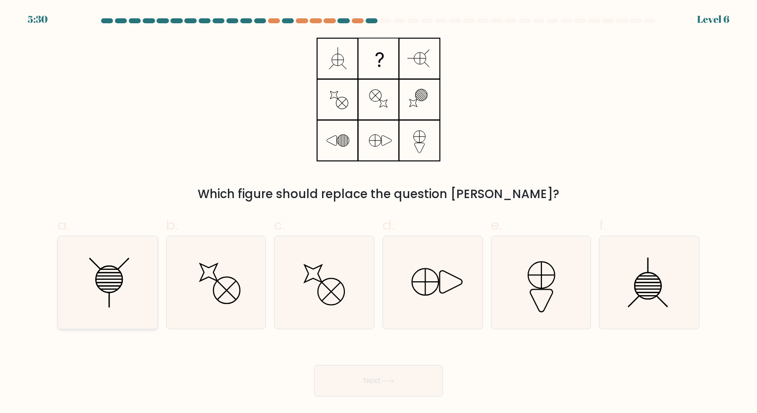
click at [111, 296] on icon at bounding box center [107, 282] width 93 height 93
click at [379, 213] on input "a." at bounding box center [379, 210] width 0 height 6
radio input "true"
click at [401, 373] on button "Next" at bounding box center [378, 381] width 129 height 32
click at [370, 378] on button "Next" at bounding box center [378, 381] width 129 height 32
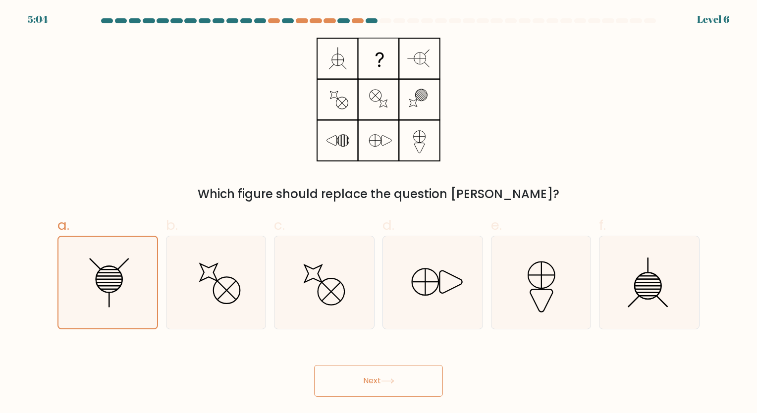
click at [370, 378] on button "Next" at bounding box center [378, 381] width 129 height 32
click at [365, 372] on button "Next" at bounding box center [378, 381] width 129 height 32
click at [363, 372] on button "Next" at bounding box center [378, 381] width 129 height 32
click at [360, 366] on button "Next" at bounding box center [378, 381] width 129 height 32
click at [381, 380] on button "Next" at bounding box center [378, 381] width 129 height 32
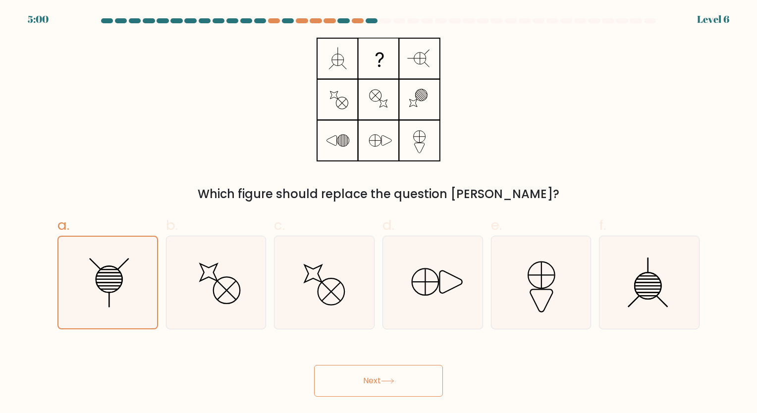
click at [374, 374] on button "Next" at bounding box center [378, 381] width 129 height 32
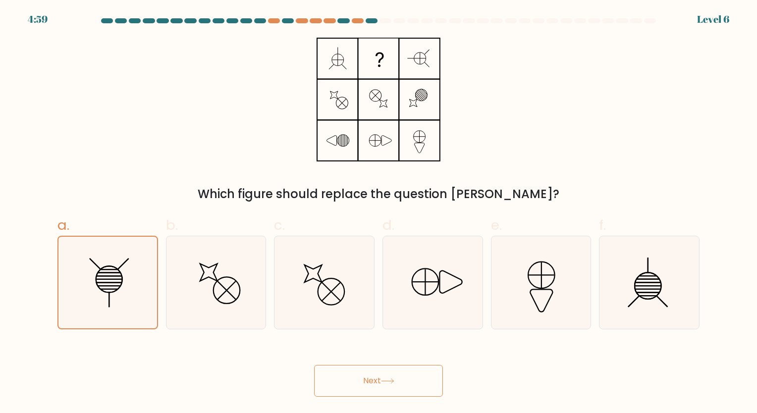
click at [374, 374] on button "Next" at bounding box center [378, 381] width 129 height 32
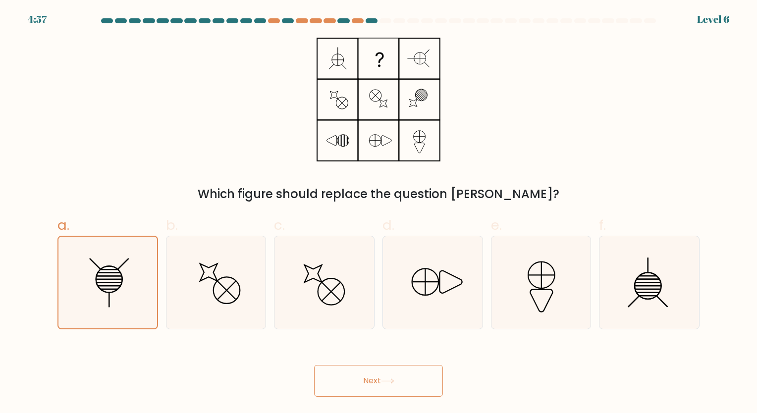
click at [374, 374] on button "Next" at bounding box center [378, 381] width 129 height 32
click at [351, 383] on button "Next" at bounding box center [378, 381] width 129 height 32
click at [357, 383] on button "Next" at bounding box center [378, 381] width 129 height 32
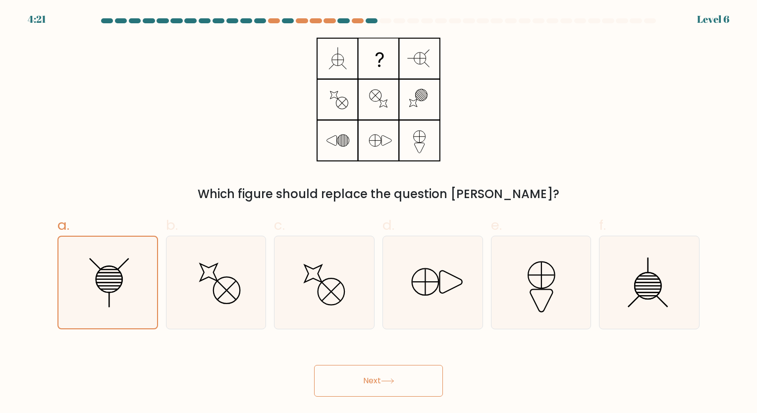
click at [359, 376] on button "Next" at bounding box center [378, 381] width 129 height 32
drag, startPoint x: 359, startPoint y: 376, endPoint x: 395, endPoint y: 367, distance: 37.7
click at [394, 367] on button "Next" at bounding box center [378, 381] width 129 height 32
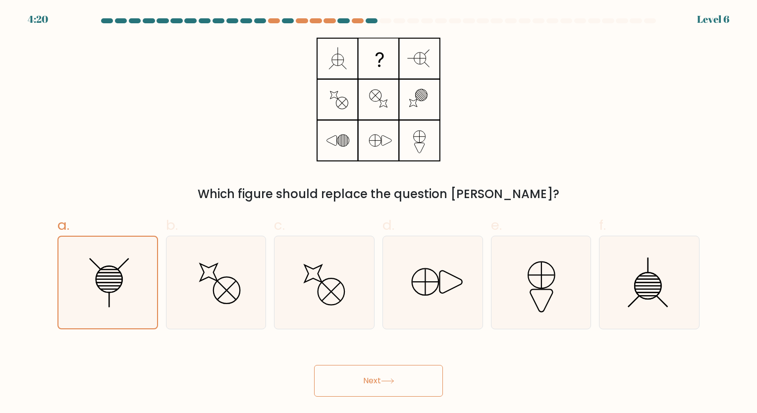
click at [396, 374] on button "Next" at bounding box center [378, 381] width 129 height 32
click at [395, 374] on button "Next" at bounding box center [378, 381] width 129 height 32
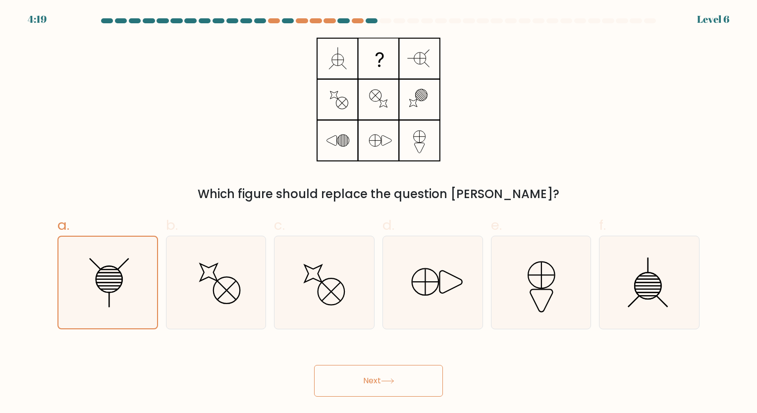
click at [396, 374] on button "Next" at bounding box center [378, 381] width 129 height 32
click at [100, 257] on icon at bounding box center [108, 283] width 92 height 92
click at [379, 213] on input "a." at bounding box center [379, 210] width 0 height 6
click at [187, 274] on icon at bounding box center [215, 282] width 93 height 93
click at [379, 213] on input "b." at bounding box center [379, 210] width 0 height 6
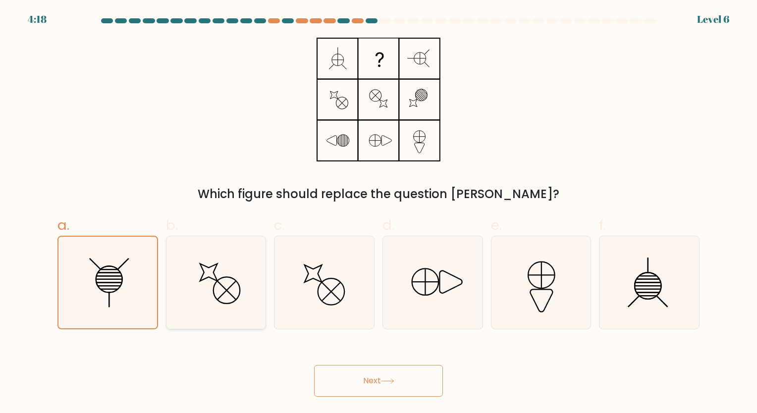
radio input "true"
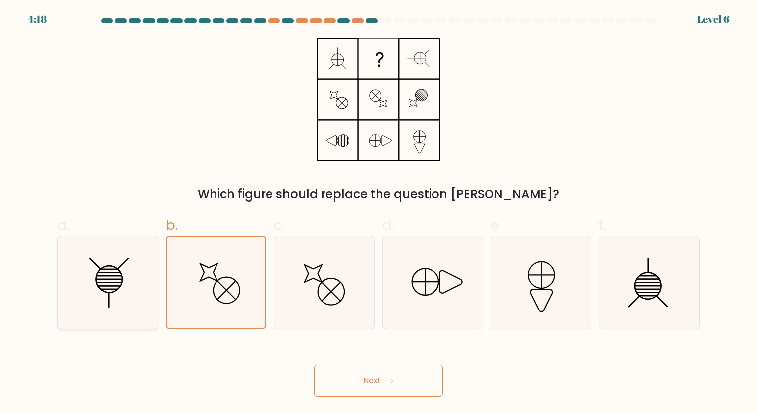
drag, startPoint x: 113, startPoint y: 278, endPoint x: 135, endPoint y: 286, distance: 23.2
click at [113, 277] on icon at bounding box center [107, 282] width 93 height 93
click at [379, 213] on input "a." at bounding box center [379, 210] width 0 height 6
radio input "true"
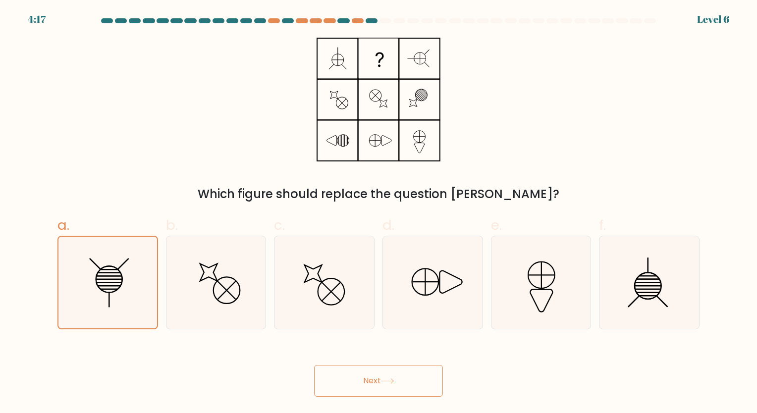
click at [351, 383] on button "Next" at bounding box center [378, 381] width 129 height 32
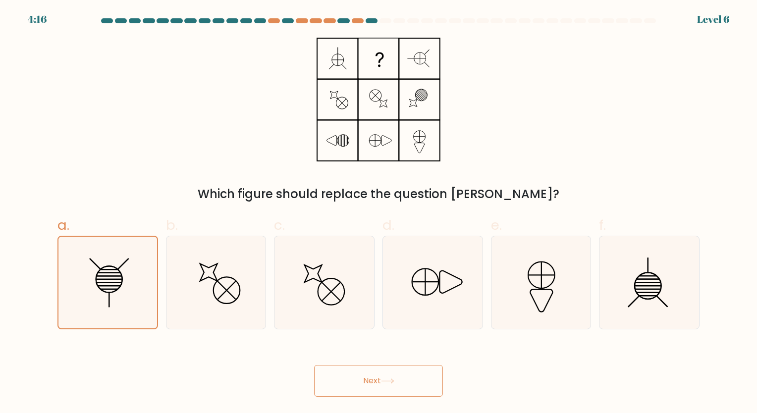
click at [351, 383] on button "Next" at bounding box center [378, 381] width 129 height 32
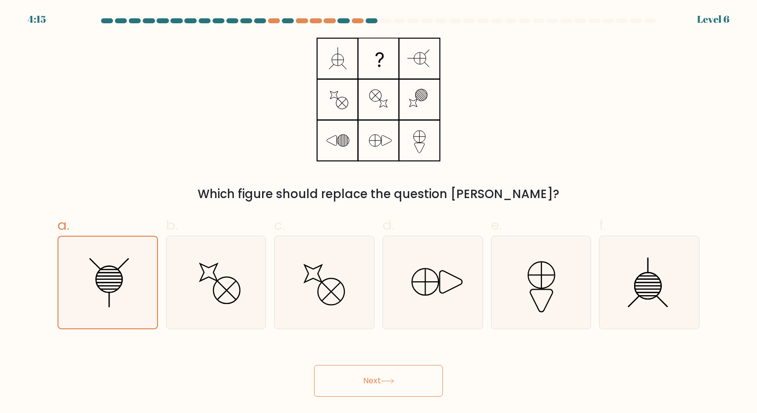
click at [351, 383] on button "Next" at bounding box center [378, 381] width 129 height 32
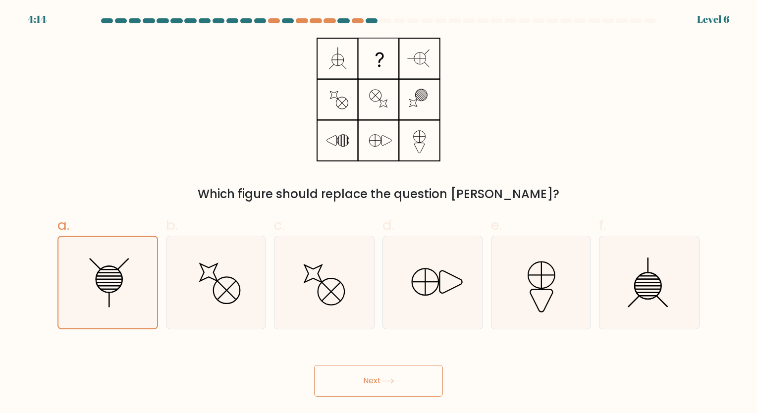
click at [351, 383] on button "Next" at bounding box center [378, 381] width 129 height 32
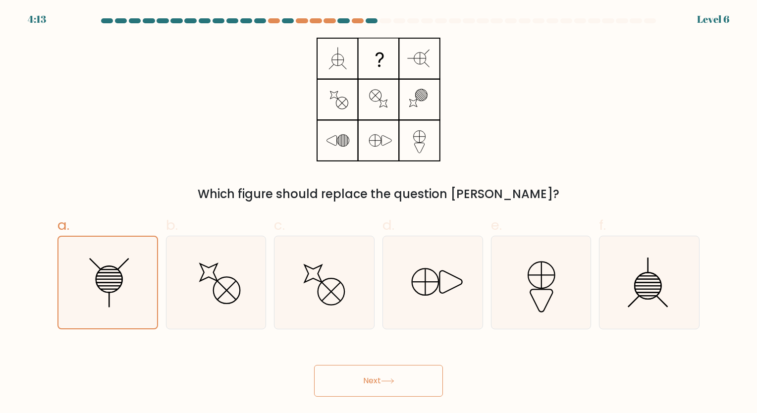
click at [401, 387] on button "Next" at bounding box center [378, 381] width 129 height 32
click at [402, 387] on button "Next" at bounding box center [378, 381] width 129 height 32
click at [403, 387] on button "Next" at bounding box center [378, 381] width 129 height 32
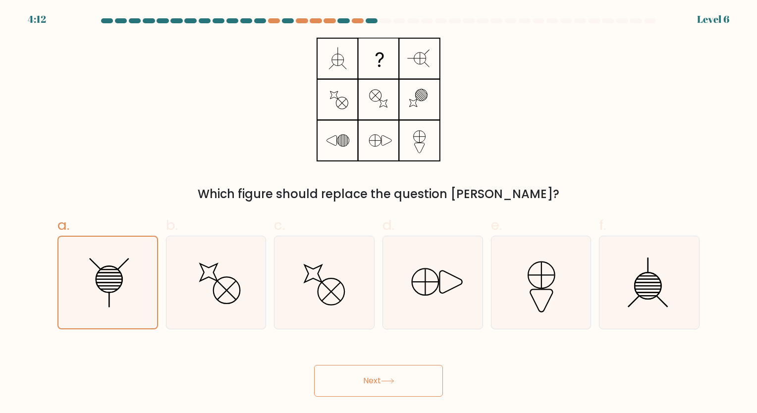
click at [403, 387] on button "Next" at bounding box center [378, 381] width 129 height 32
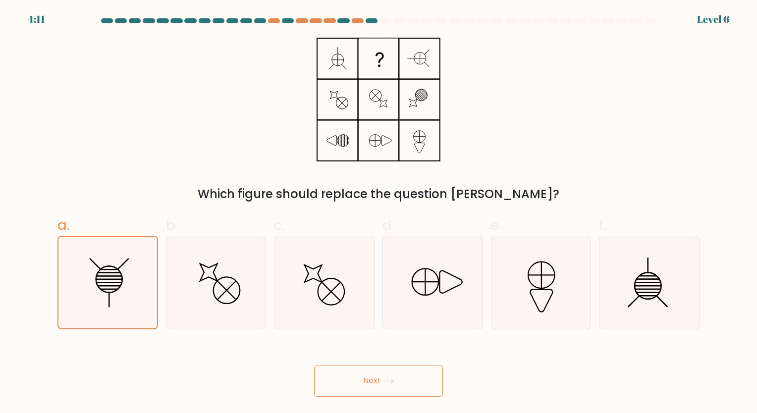
click at [403, 387] on button "Next" at bounding box center [378, 381] width 129 height 32
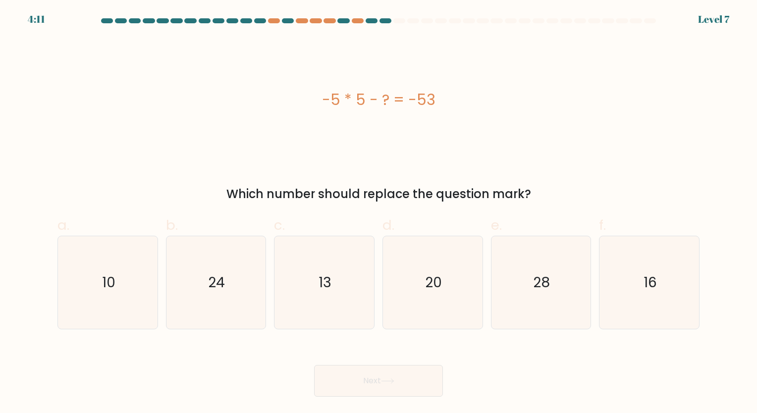
click at [403, 387] on button "Next" at bounding box center [378, 381] width 129 height 32
click at [416, 282] on icon "20" at bounding box center [432, 282] width 93 height 93
click at [379, 213] on input "d. 20" at bounding box center [379, 210] width 0 height 6
radio input "true"
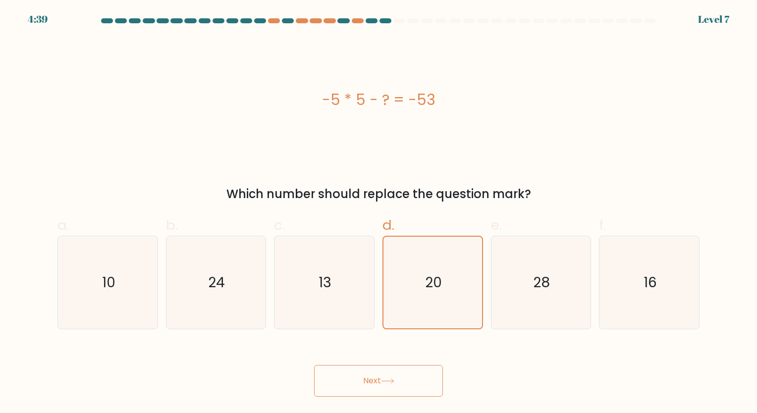
click at [397, 380] on button "Next" at bounding box center [378, 381] width 129 height 32
click at [367, 379] on button "Next" at bounding box center [378, 381] width 129 height 32
click at [342, 312] on icon "13" at bounding box center [324, 282] width 93 height 93
click at [379, 213] on input "c. 13" at bounding box center [379, 210] width 0 height 6
radio input "true"
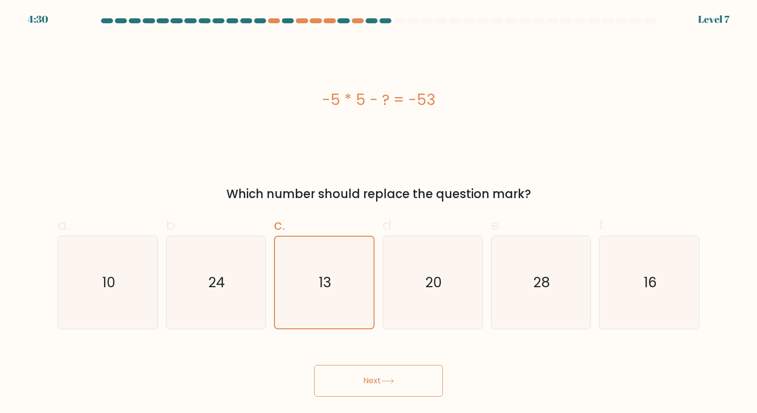
click at [371, 377] on button "Next" at bounding box center [378, 381] width 129 height 32
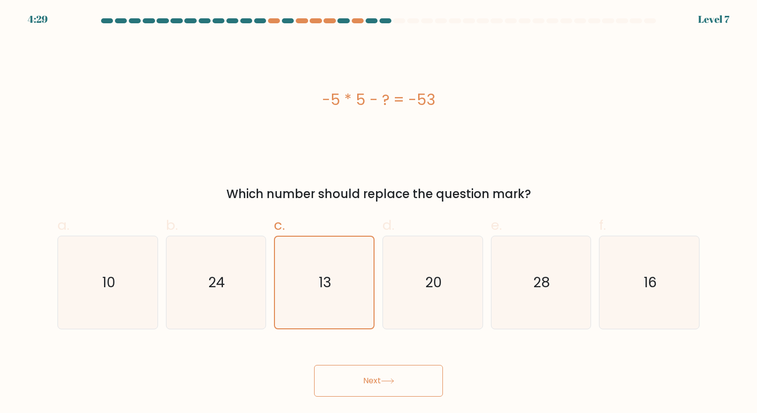
click at [371, 377] on button "Next" at bounding box center [378, 381] width 129 height 32
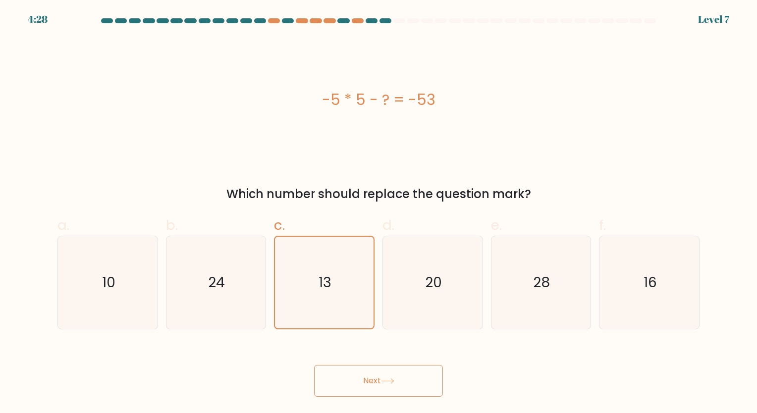
click at [371, 377] on button "Next" at bounding box center [378, 381] width 129 height 32
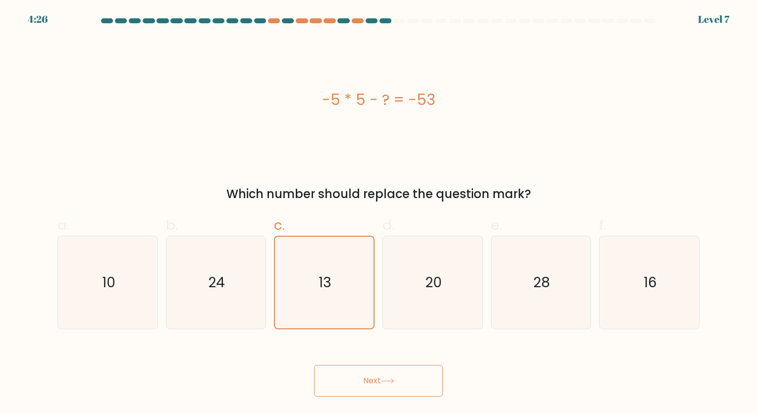
click at [371, 377] on button "Next" at bounding box center [378, 381] width 129 height 32
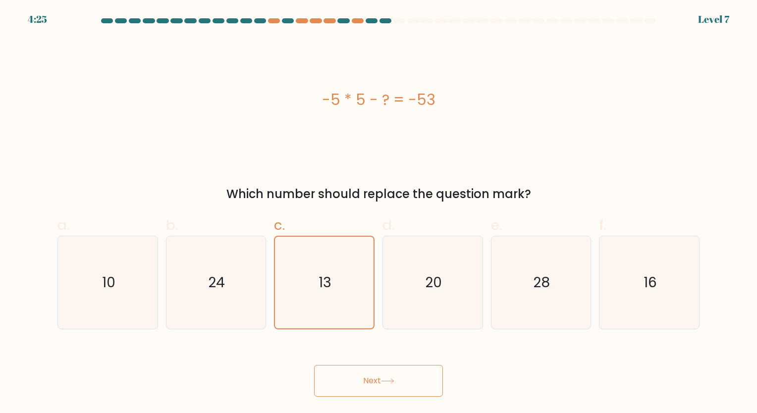
click at [371, 377] on button "Next" at bounding box center [378, 381] width 129 height 32
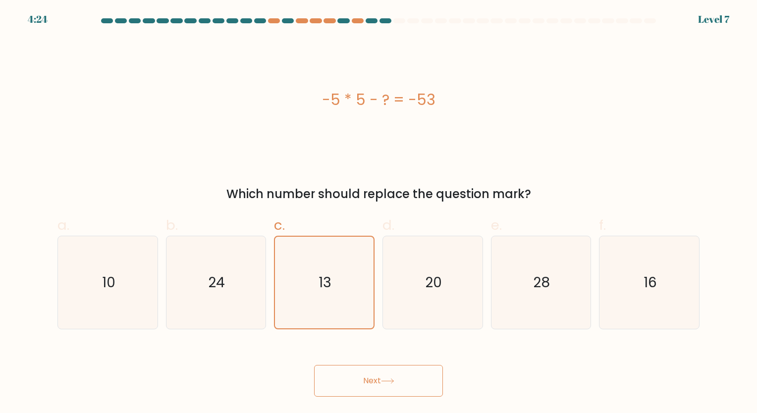
click at [371, 377] on button "Next" at bounding box center [378, 381] width 129 height 32
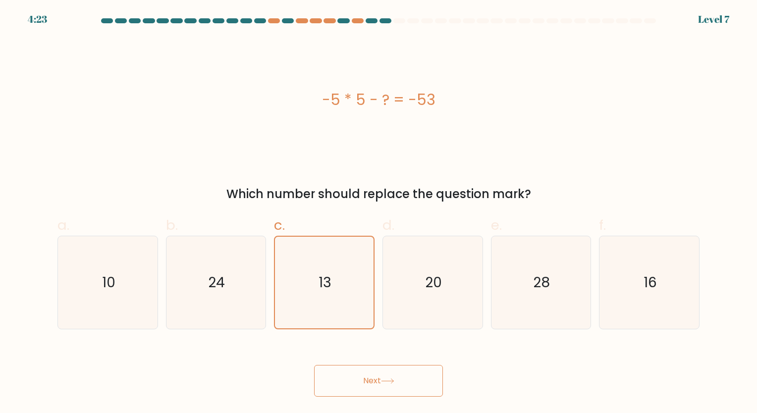
click at [371, 377] on button "Next" at bounding box center [378, 381] width 129 height 32
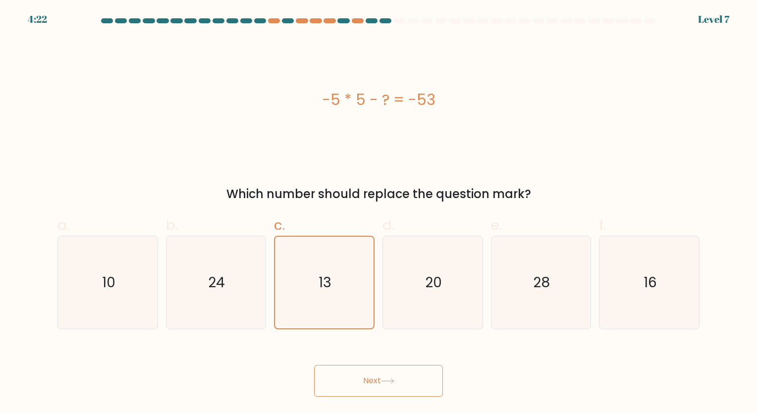
click at [371, 377] on button "Next" at bounding box center [378, 381] width 129 height 32
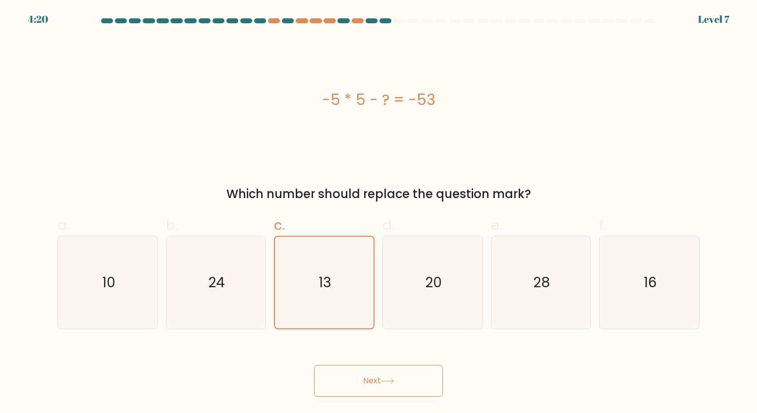
click at [371, 377] on button "Next" at bounding box center [378, 381] width 129 height 32
click at [340, 271] on icon "13" at bounding box center [324, 283] width 92 height 92
click at [379, 213] on input "c. 13" at bounding box center [379, 210] width 0 height 6
click at [388, 382] on icon at bounding box center [387, 381] width 13 height 5
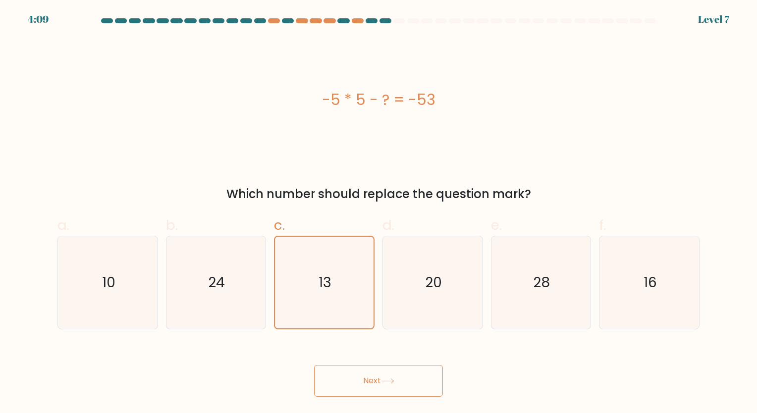
click at [388, 382] on icon at bounding box center [387, 381] width 13 height 5
click at [371, 379] on button "Next" at bounding box center [378, 381] width 129 height 32
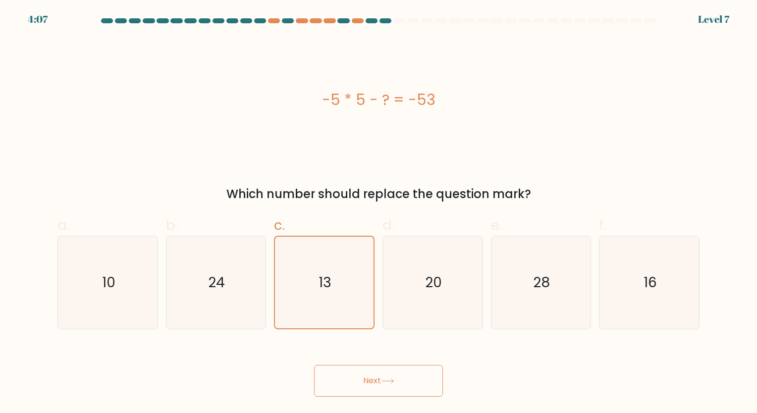
click at [371, 379] on button "Next" at bounding box center [378, 381] width 129 height 32
click at [371, 378] on button "Next" at bounding box center [378, 381] width 129 height 32
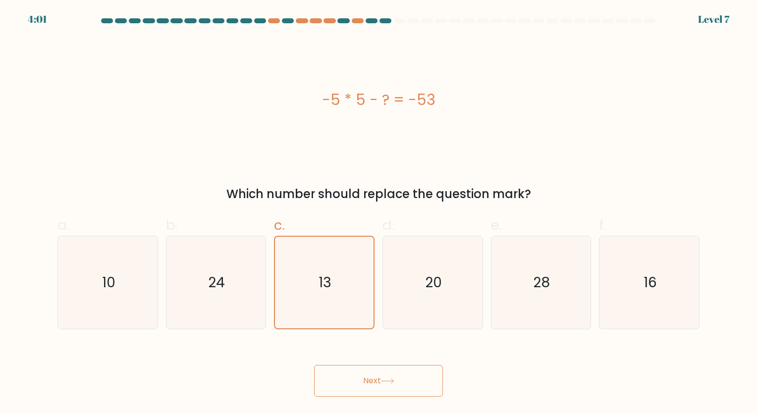
click at [404, 389] on button "Next" at bounding box center [378, 381] width 129 height 32
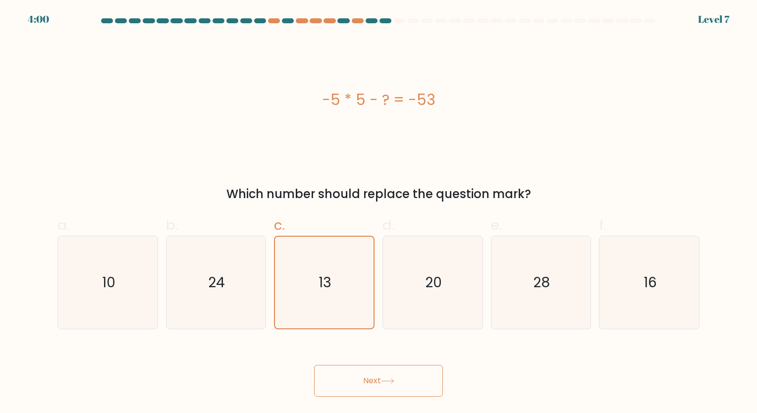
click at [404, 389] on button "Next" at bounding box center [378, 381] width 129 height 32
click at [379, 377] on button "Next" at bounding box center [378, 381] width 129 height 32
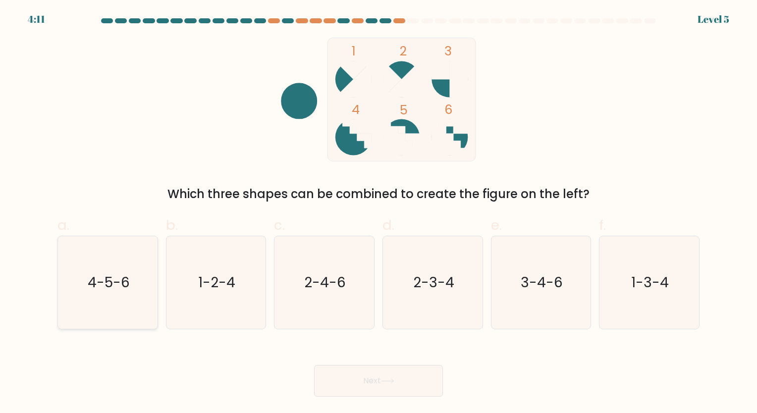
click at [119, 292] on icon "4-5-6" at bounding box center [107, 282] width 93 height 93
click at [379, 213] on input "a. 4-5-6" at bounding box center [379, 210] width 0 height 6
radio input "true"
click at [389, 373] on button "Next" at bounding box center [378, 381] width 129 height 32
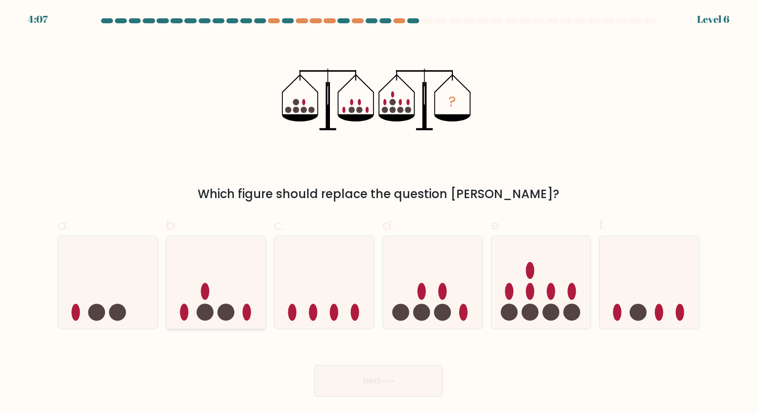
click at [230, 286] on icon at bounding box center [216, 282] width 100 height 82
click at [379, 213] on input "b." at bounding box center [379, 210] width 0 height 6
radio input "true"
click at [406, 371] on button "Next" at bounding box center [378, 381] width 129 height 32
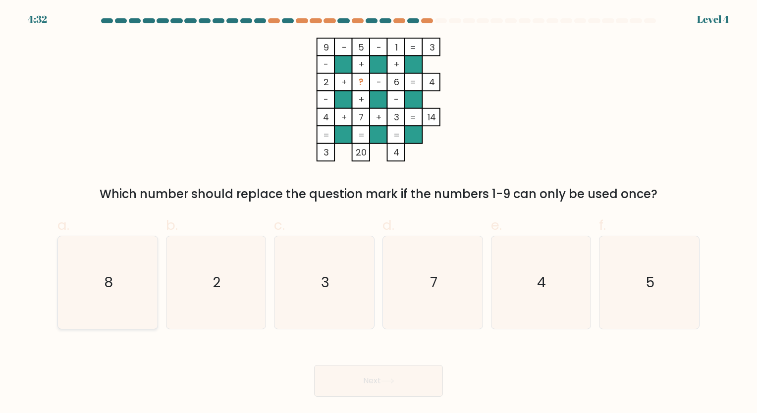
click at [135, 293] on icon "8" at bounding box center [107, 282] width 93 height 93
click at [379, 213] on input "a. 8" at bounding box center [379, 210] width 0 height 6
radio input "true"
click at [379, 382] on button "Next" at bounding box center [378, 381] width 129 height 32
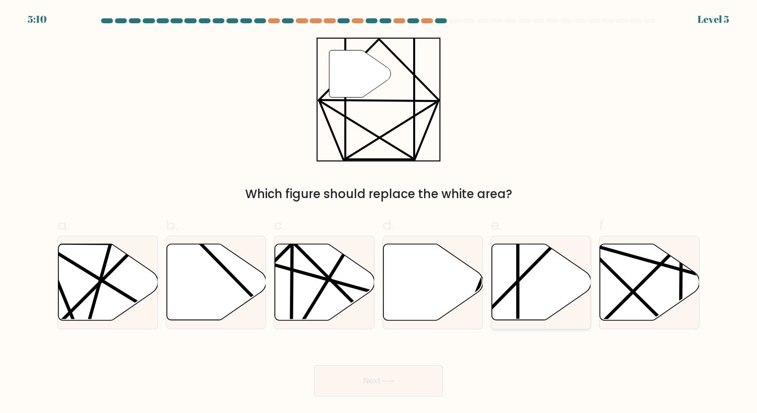
click at [522, 272] on icon at bounding box center [542, 282] width 100 height 76
click at [379, 213] on input "e." at bounding box center [379, 210] width 0 height 6
radio input "true"
click at [382, 379] on button "Next" at bounding box center [378, 381] width 129 height 32
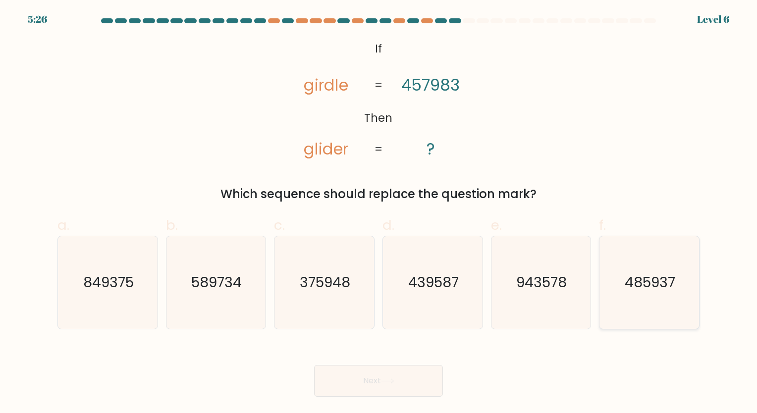
drag, startPoint x: 646, startPoint y: 278, endPoint x: 631, endPoint y: 296, distance: 23.6
click at [646, 278] on text "485937" at bounding box center [650, 282] width 51 height 19
click at [379, 213] on input "f. 485937" at bounding box center [379, 210] width 0 height 6
radio input "true"
click at [360, 383] on button "Next" at bounding box center [378, 381] width 129 height 32
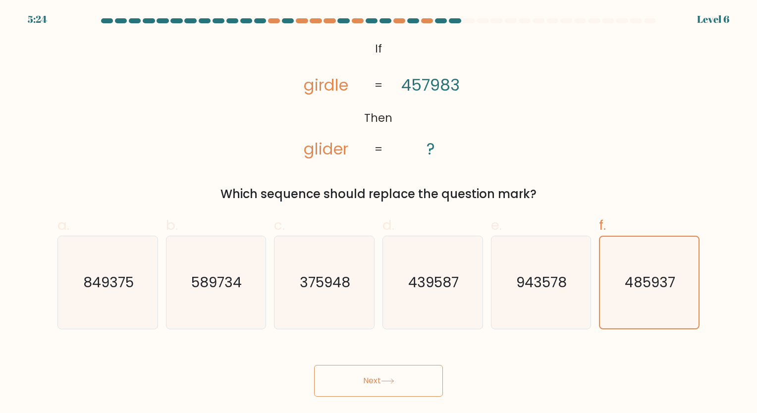
click at [372, 383] on button "Next" at bounding box center [378, 381] width 129 height 32
click at [375, 375] on button "Next" at bounding box center [378, 381] width 129 height 32
click at [375, 374] on button "Next" at bounding box center [378, 381] width 129 height 32
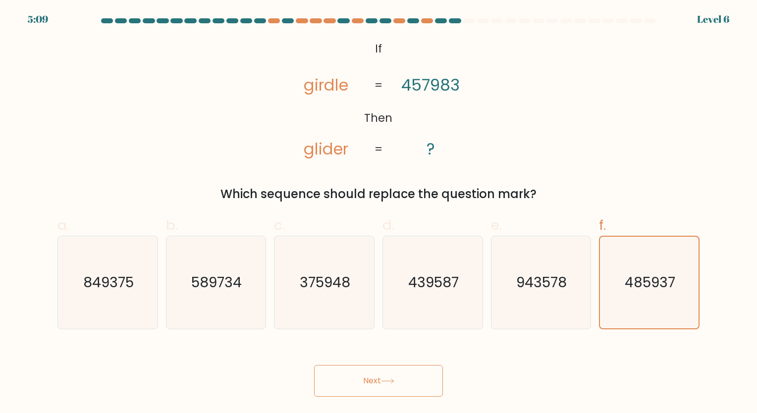
drag, startPoint x: 363, startPoint y: 378, endPoint x: 436, endPoint y: 355, distance: 76.2
click at [363, 378] on button "Next" at bounding box center [378, 381] width 129 height 32
click at [511, 274] on icon "943578" at bounding box center [540, 282] width 93 height 93
click at [379, 213] on input "e. 943578" at bounding box center [379, 210] width 0 height 6
radio input "true"
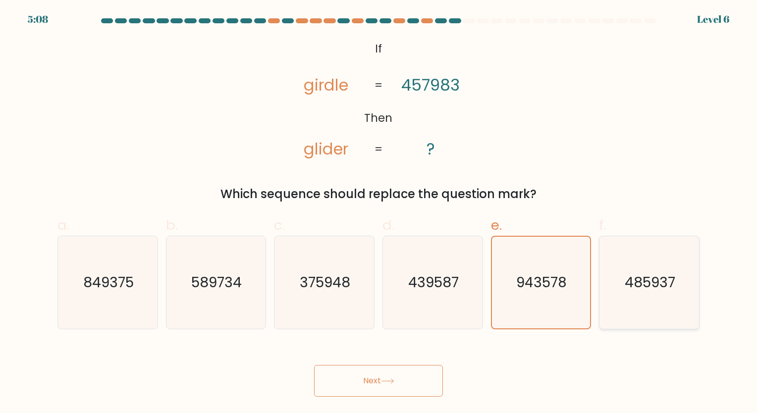
click at [616, 274] on icon "485937" at bounding box center [649, 282] width 93 height 93
click at [379, 213] on input "f. 485937" at bounding box center [379, 210] width 0 height 6
radio input "true"
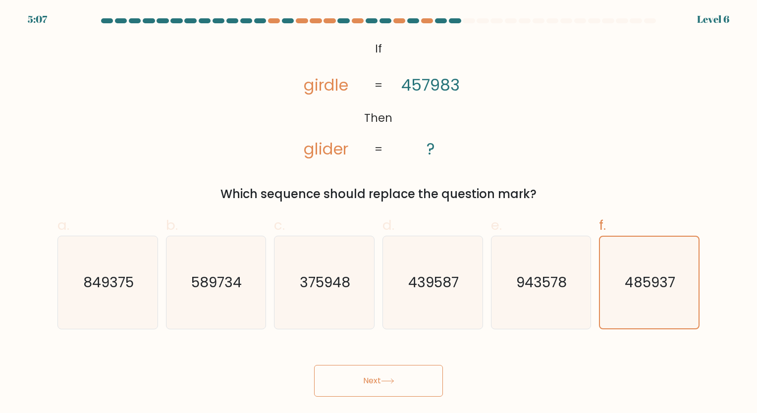
click at [379, 381] on button "Next" at bounding box center [378, 381] width 129 height 32
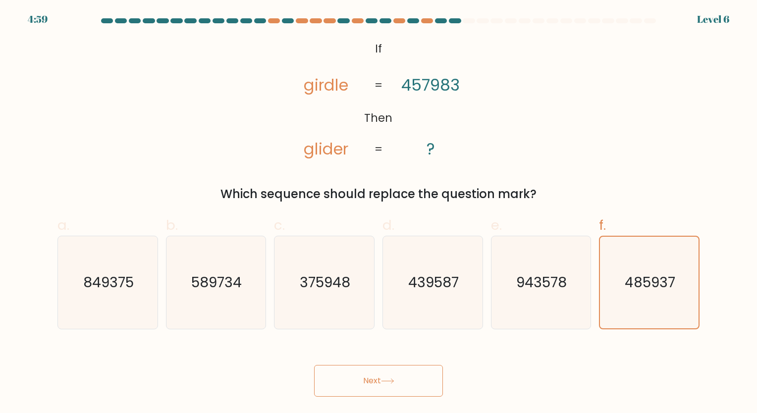
click at [386, 382] on icon at bounding box center [387, 381] width 13 height 5
click at [524, 288] on text "943578" at bounding box center [542, 282] width 51 height 19
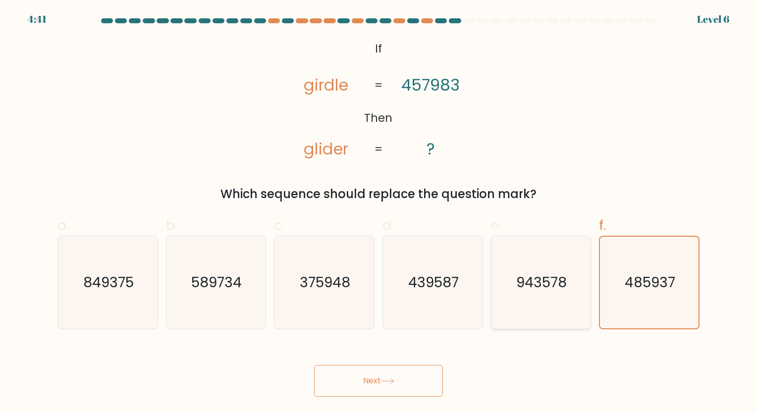
click at [379, 213] on input "e. 943578" at bounding box center [379, 210] width 0 height 6
radio input "true"
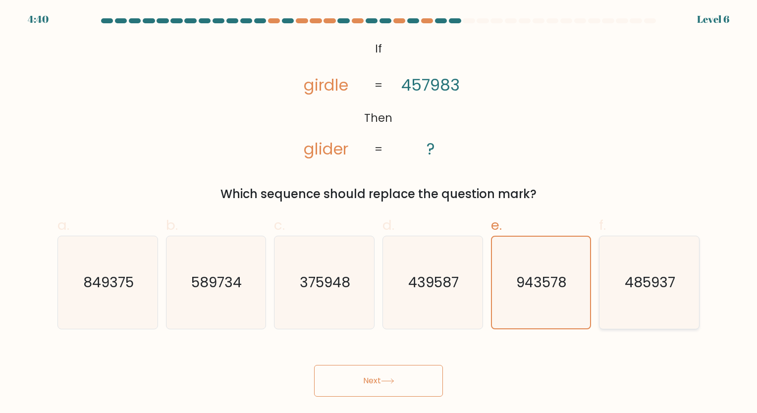
click at [646, 281] on text "485937" at bounding box center [650, 282] width 51 height 19
click at [379, 213] on input "f. 485937" at bounding box center [379, 210] width 0 height 6
radio input "true"
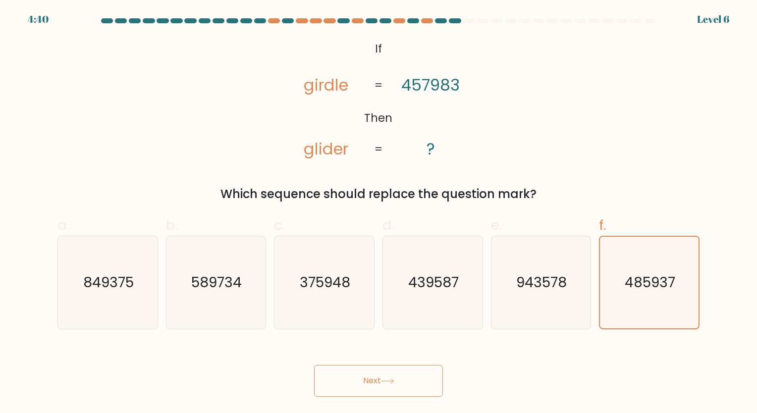
click at [371, 381] on button "Next" at bounding box center [378, 381] width 129 height 32
click at [359, 368] on button "Next" at bounding box center [378, 381] width 129 height 32
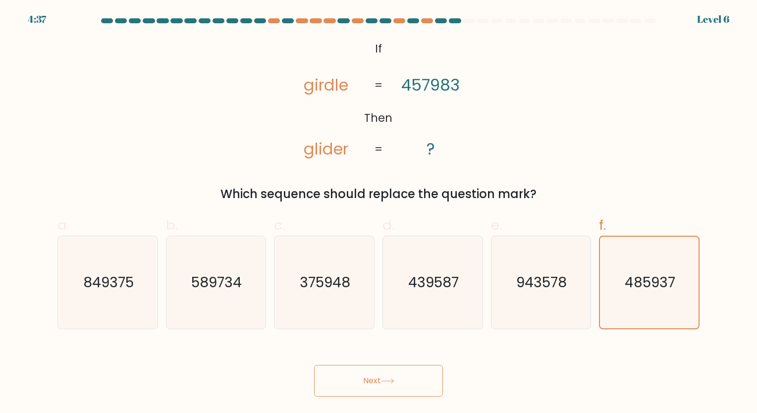
click at [359, 368] on button "Next" at bounding box center [378, 381] width 129 height 32
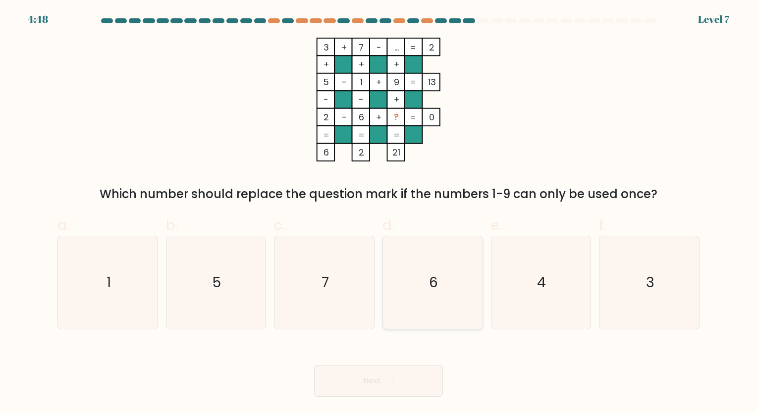
click at [443, 287] on icon "6" at bounding box center [432, 282] width 93 height 93
click at [379, 213] on input "d. 6" at bounding box center [379, 210] width 0 height 6
radio input "true"
click at [391, 381] on icon at bounding box center [387, 381] width 13 height 5
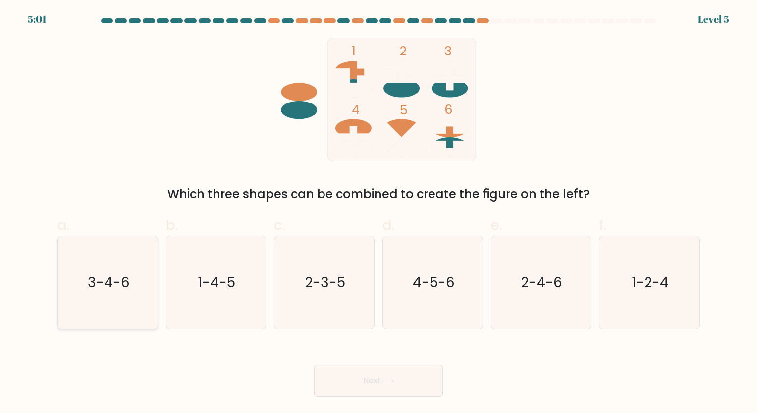
click at [121, 299] on icon "3-4-6" at bounding box center [107, 282] width 93 height 93
click at [379, 213] on input "a. 3-4-6" at bounding box center [379, 210] width 0 height 6
radio input "true"
click at [383, 390] on button "Next" at bounding box center [378, 381] width 129 height 32
click at [390, 381] on icon at bounding box center [387, 381] width 13 height 5
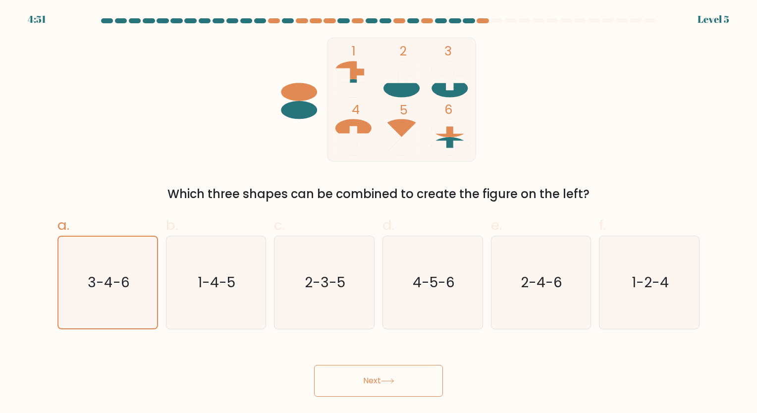
click at [372, 376] on button "Next" at bounding box center [378, 381] width 129 height 32
click at [367, 383] on button "Next" at bounding box center [378, 381] width 129 height 32
click at [368, 383] on button "Next" at bounding box center [378, 381] width 129 height 32
click at [371, 383] on button "Next" at bounding box center [378, 381] width 129 height 32
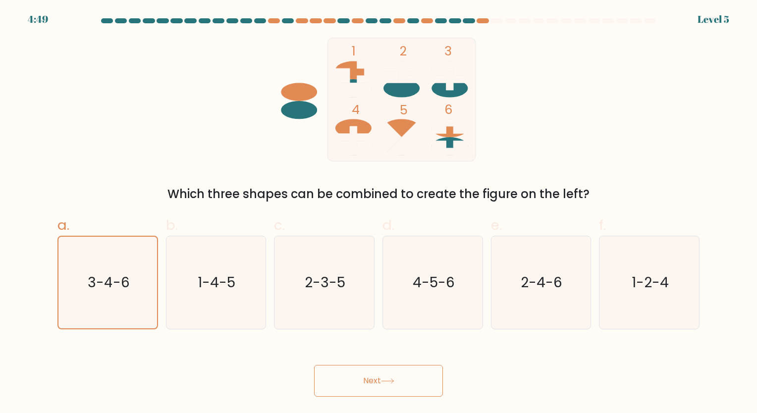
click at [372, 383] on button "Next" at bounding box center [378, 381] width 129 height 32
click at [373, 383] on button "Next" at bounding box center [378, 381] width 129 height 32
click at [384, 383] on icon at bounding box center [387, 381] width 13 height 5
drag, startPoint x: 394, startPoint y: 383, endPoint x: 401, endPoint y: 383, distance: 6.4
click at [394, 383] on icon at bounding box center [387, 381] width 13 height 5
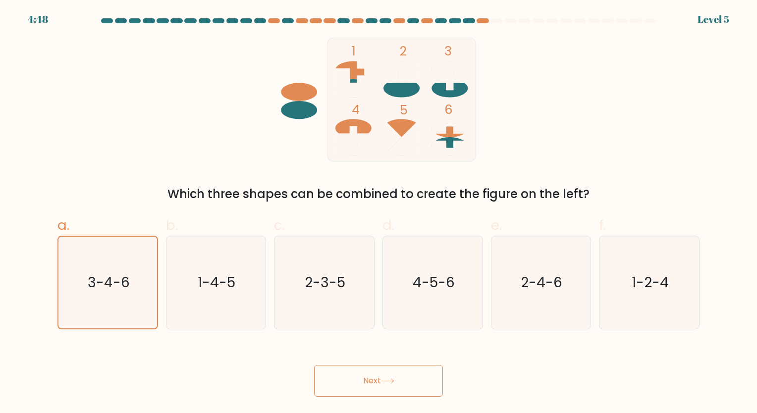
click at [405, 383] on button "Next" at bounding box center [378, 381] width 129 height 32
click at [406, 376] on button "Next" at bounding box center [378, 381] width 129 height 32
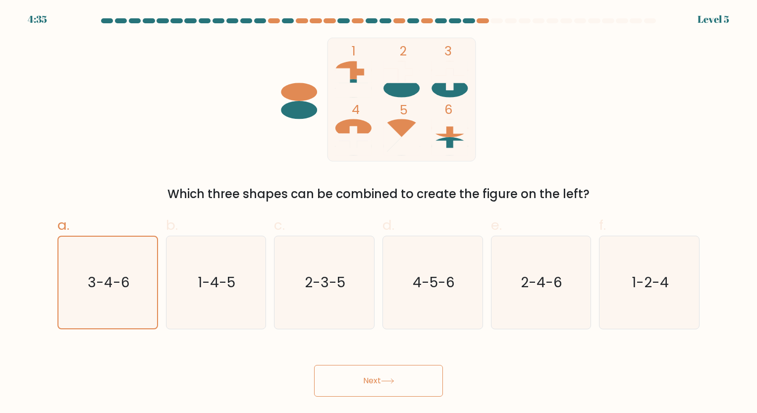
click at [406, 376] on button "Next" at bounding box center [378, 381] width 129 height 32
click at [380, 376] on button "Next" at bounding box center [378, 381] width 129 height 32
click at [373, 378] on button "Next" at bounding box center [378, 381] width 129 height 32
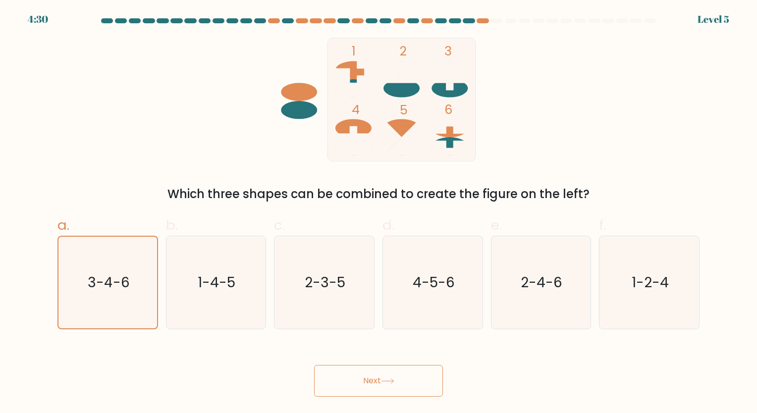
click at [373, 378] on button "Next" at bounding box center [378, 381] width 129 height 32
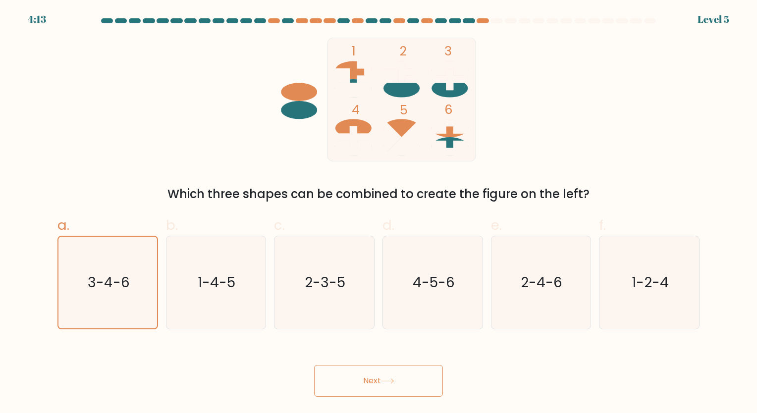
click at [373, 378] on button "Next" at bounding box center [378, 381] width 129 height 32
click at [382, 379] on button "Next" at bounding box center [378, 381] width 129 height 32
click at [361, 380] on button "Next" at bounding box center [378, 381] width 129 height 32
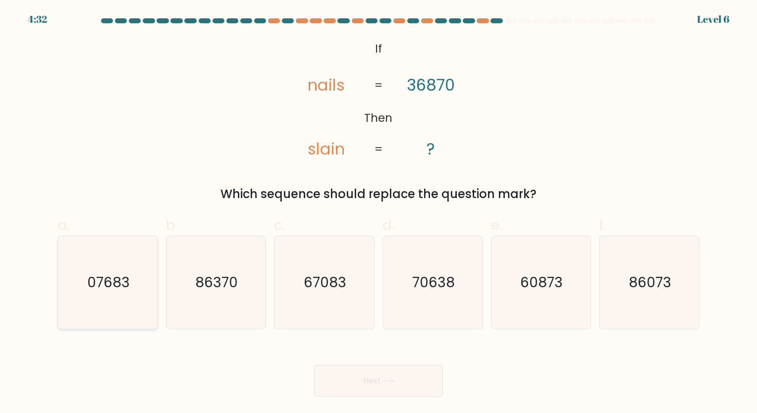
click at [120, 292] on text "07683" at bounding box center [108, 282] width 43 height 19
click at [379, 213] on input "a. 07683" at bounding box center [379, 210] width 0 height 6
radio input "true"
click at [373, 379] on button "Next" at bounding box center [378, 381] width 129 height 32
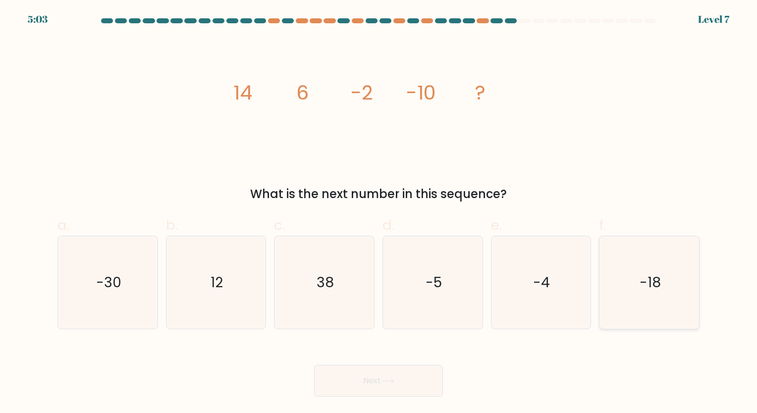
click at [639, 294] on icon "-18" at bounding box center [649, 282] width 93 height 93
click at [379, 213] on input "f. -18" at bounding box center [379, 210] width 0 height 6
radio input "true"
click at [361, 382] on button "Next" at bounding box center [378, 381] width 129 height 32
click at [392, 382] on icon at bounding box center [387, 381] width 13 height 5
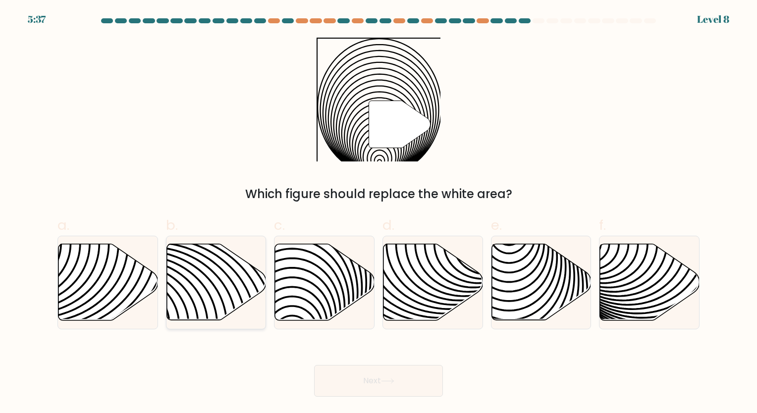
click at [208, 273] on icon at bounding box center [216, 282] width 100 height 76
click at [379, 213] on input "b." at bounding box center [379, 210] width 0 height 6
radio input "true"
click at [361, 374] on button "Next" at bounding box center [378, 381] width 129 height 32
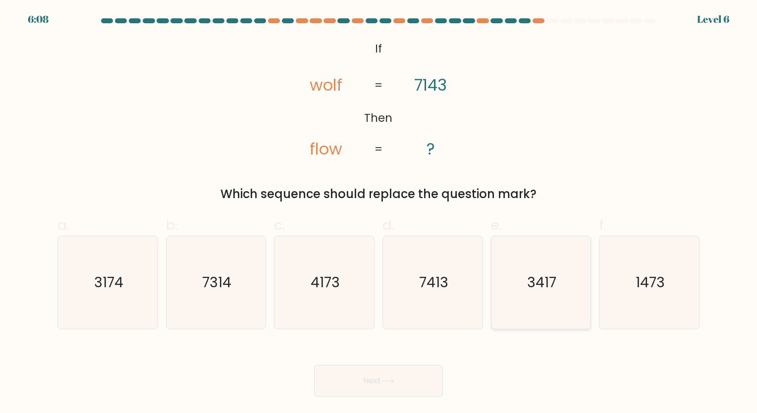
click at [545, 296] on icon "3417" at bounding box center [540, 282] width 93 height 93
click at [379, 213] on input "e. 3417" at bounding box center [379, 210] width 0 height 6
radio input "true"
click at [366, 377] on button "Next" at bounding box center [378, 381] width 129 height 32
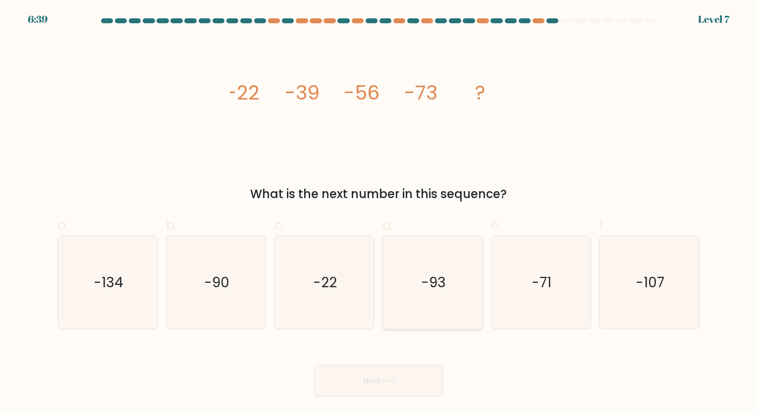
click at [416, 261] on icon "-93" at bounding box center [432, 282] width 93 height 93
click at [379, 213] on input "d. -93" at bounding box center [379, 210] width 0 height 6
radio input "true"
click at [362, 378] on button "Next" at bounding box center [378, 381] width 129 height 32
click at [392, 380] on icon at bounding box center [387, 381] width 13 height 5
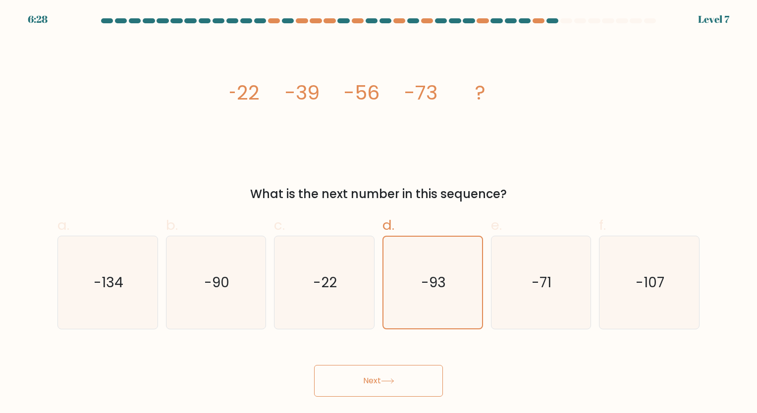
click at [367, 379] on button "Next" at bounding box center [378, 381] width 129 height 32
click at [358, 373] on button "Next" at bounding box center [378, 381] width 129 height 32
click at [363, 372] on button "Next" at bounding box center [378, 381] width 129 height 32
click at [398, 382] on button "Next" at bounding box center [378, 381] width 129 height 32
click at [349, 383] on button "Next" at bounding box center [378, 381] width 129 height 32
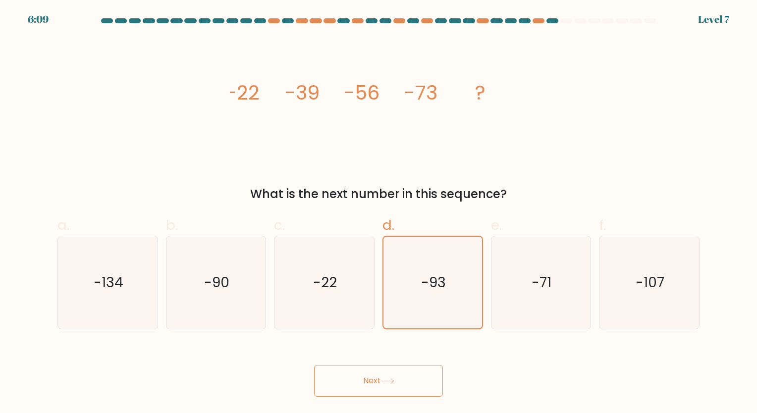
click at [386, 396] on button "Next" at bounding box center [378, 381] width 129 height 32
click at [364, 383] on button "Next" at bounding box center [378, 381] width 129 height 32
click at [356, 378] on button "Next" at bounding box center [378, 381] width 129 height 32
click at [410, 388] on button "Next" at bounding box center [378, 381] width 129 height 32
click at [381, 381] on button "Next" at bounding box center [378, 381] width 129 height 32
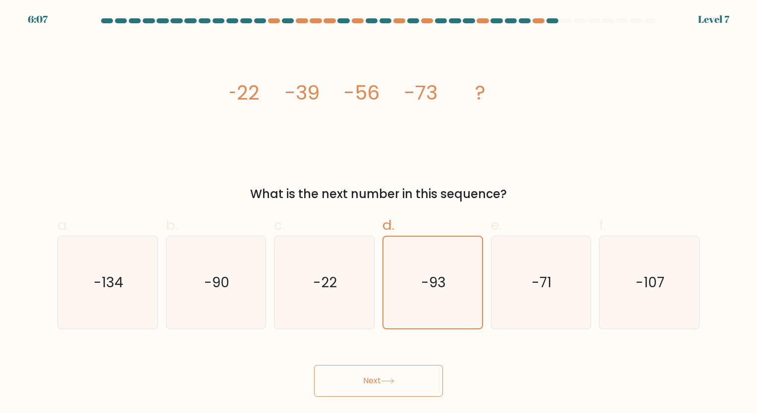
click at [365, 379] on button "Next" at bounding box center [378, 381] width 129 height 32
click at [393, 383] on icon at bounding box center [387, 381] width 13 height 5
click at [376, 375] on button "Next" at bounding box center [378, 381] width 129 height 32
click at [375, 382] on button "Next" at bounding box center [378, 381] width 129 height 32
click at [392, 382] on icon at bounding box center [387, 381] width 13 height 5
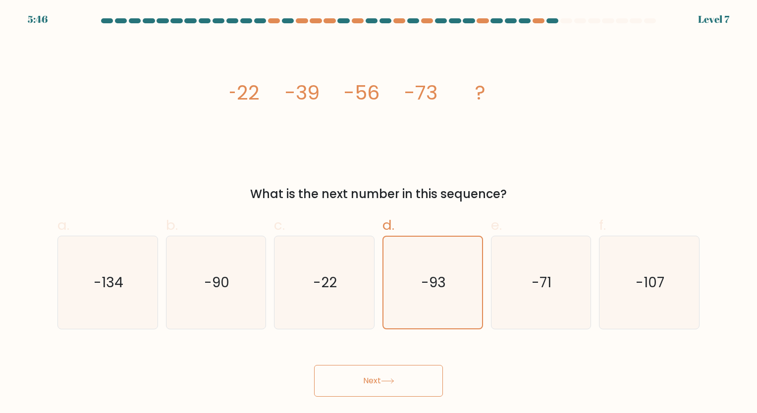
click at [380, 383] on button "Next" at bounding box center [378, 381] width 129 height 32
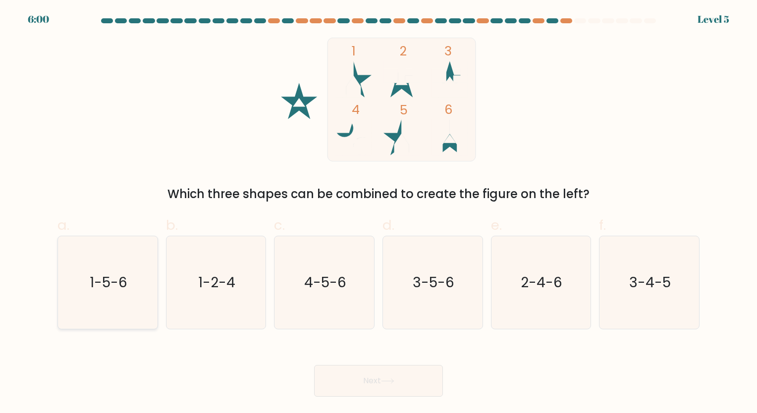
click at [135, 292] on icon "1-5-6" at bounding box center [107, 282] width 93 height 93
click at [379, 213] on input "a. 1-5-6" at bounding box center [379, 210] width 0 height 6
radio input "true"
click at [395, 371] on button "Next" at bounding box center [378, 381] width 129 height 32
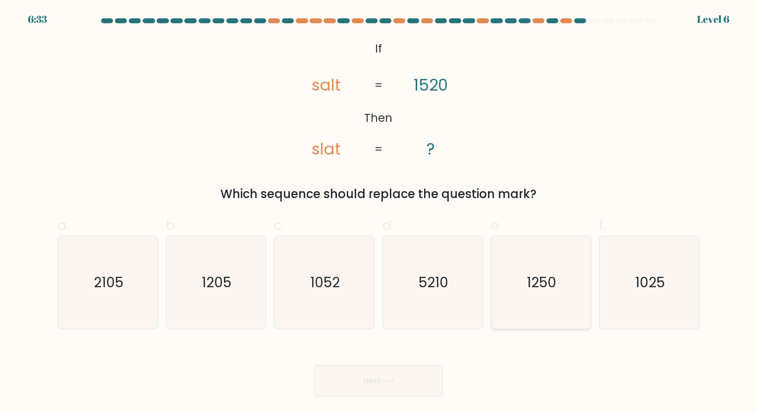
drag, startPoint x: 549, startPoint y: 284, endPoint x: 551, endPoint y: 290, distance: 6.9
click at [549, 284] on text "1250" at bounding box center [542, 282] width 30 height 19
click at [379, 213] on input "e. 1250" at bounding box center [379, 210] width 0 height 6
radio input "true"
click at [384, 378] on button "Next" at bounding box center [378, 381] width 129 height 32
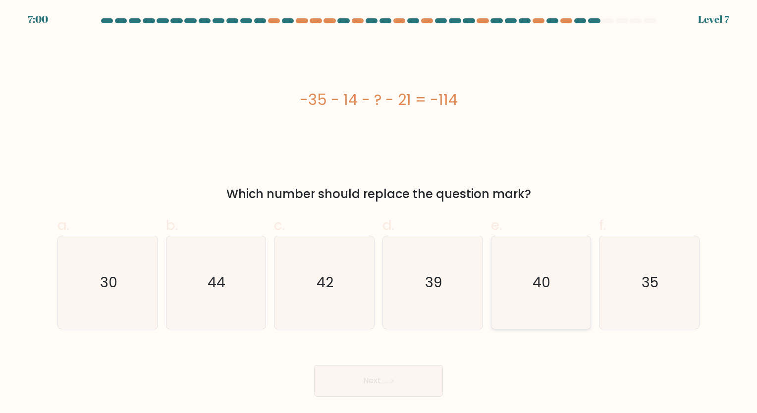
click at [566, 269] on icon "40" at bounding box center [540, 282] width 93 height 93
click at [379, 213] on input "e. 40" at bounding box center [379, 210] width 0 height 6
radio input "true"
click at [391, 377] on button "Next" at bounding box center [378, 381] width 129 height 32
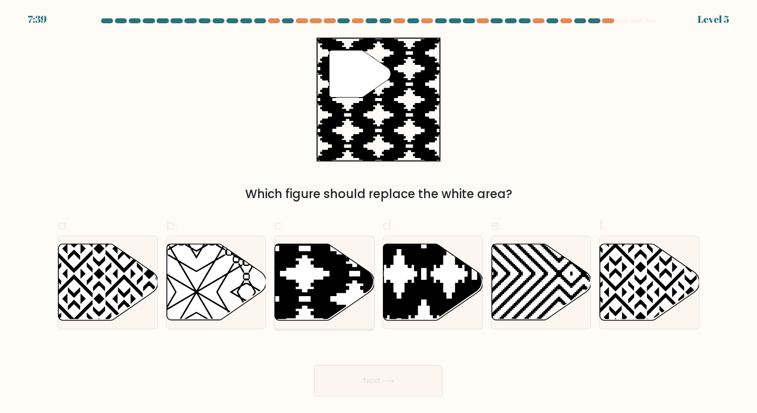
click at [336, 286] on icon at bounding box center [355, 323] width 201 height 201
click at [379, 213] on input "c." at bounding box center [379, 210] width 0 height 6
radio input "true"
click at [383, 379] on button "Next" at bounding box center [378, 381] width 129 height 32
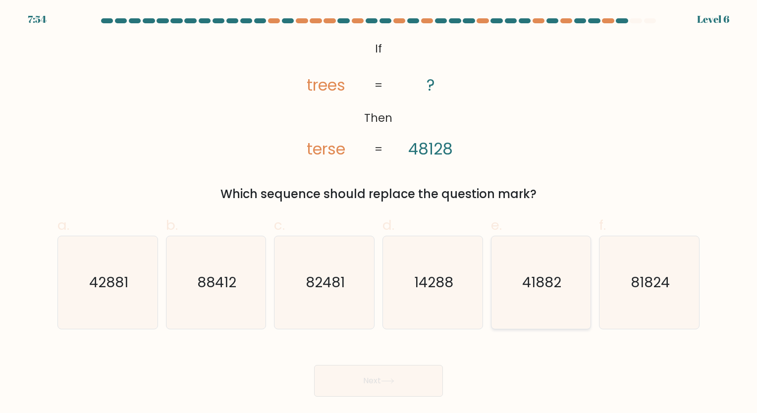
click at [542, 295] on icon "41882" at bounding box center [540, 282] width 93 height 93
click at [379, 213] on input "e. 41882" at bounding box center [379, 210] width 0 height 6
radio input "true"
click at [365, 379] on button "Next" at bounding box center [378, 381] width 129 height 32
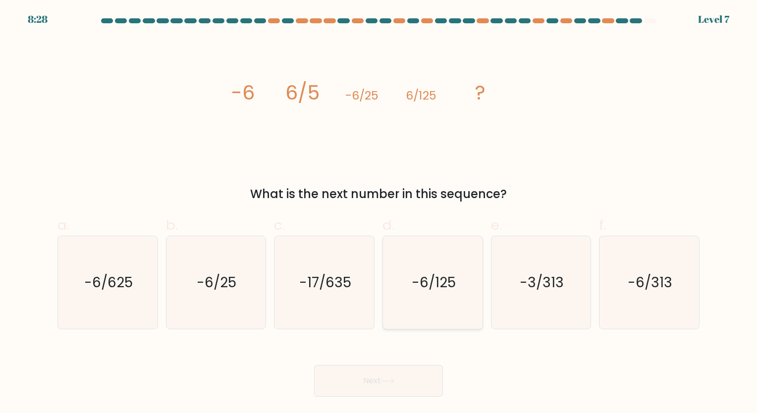
click at [454, 285] on text "-6/125" at bounding box center [434, 282] width 44 height 19
click at [379, 213] on input "d. -6/125" at bounding box center [379, 210] width 0 height 6
radio input "true"
click at [405, 389] on button "Next" at bounding box center [378, 381] width 129 height 32
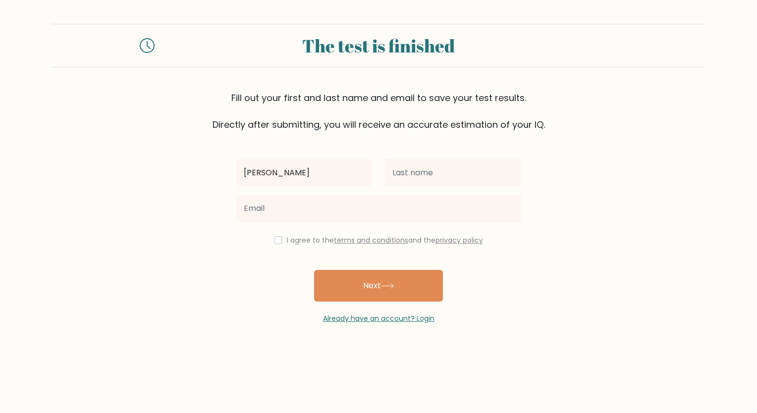
type input "[PERSON_NAME]"
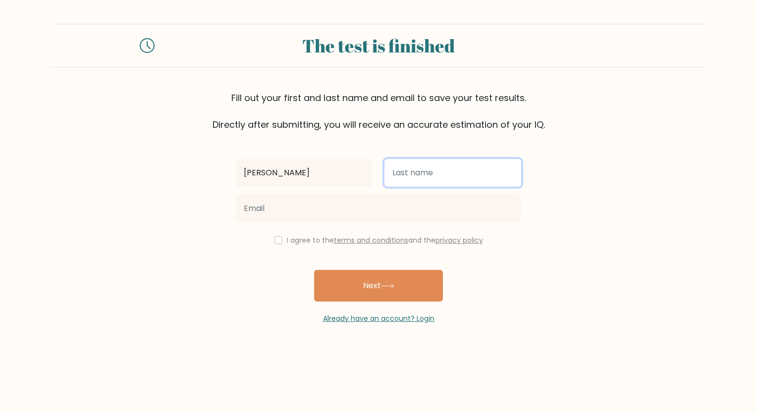
click at [452, 167] on input "text" at bounding box center [452, 173] width 137 height 28
type input "Lucena"
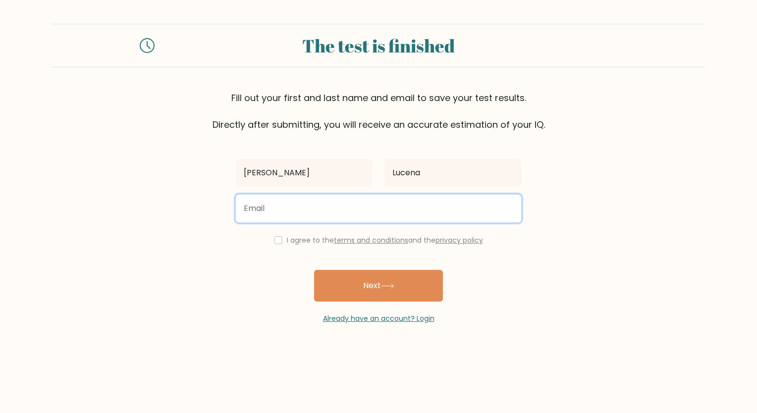
click at [317, 211] on input "email" at bounding box center [378, 209] width 285 height 28
type input "[EMAIL_ADDRESS][DOMAIN_NAME]"
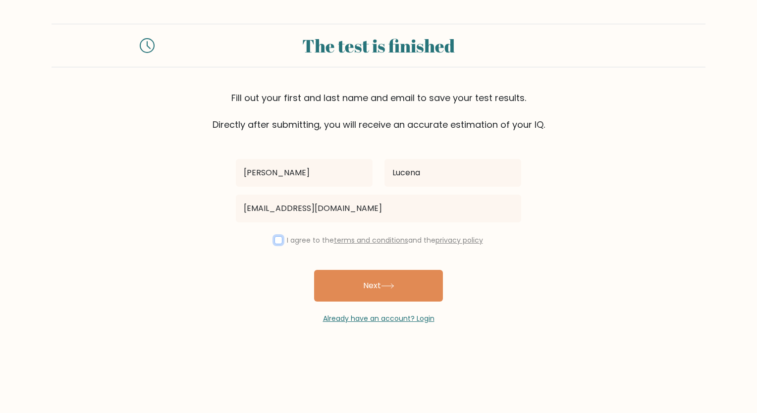
click at [275, 239] on input "checkbox" at bounding box center [278, 240] width 8 height 8
checkbox input "true"
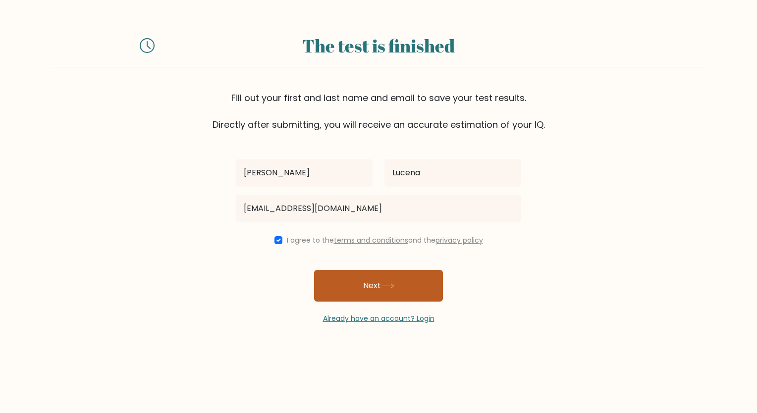
click at [377, 287] on button "Next" at bounding box center [378, 286] width 129 height 32
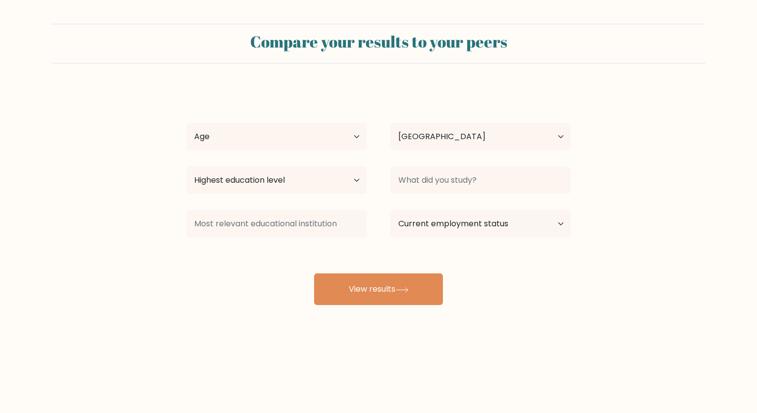
select select "PH"
click at [377, 287] on button "View results" at bounding box center [378, 289] width 129 height 32
click at [348, 140] on select "Age Under 18 years old 18-24 years old 25-34 years old 35-44 years old 45-54 ye…" at bounding box center [276, 137] width 180 height 28
select select "25_34"
click at [186, 123] on select "Age Under 18 years old 18-24 years old 25-34 years old 35-44 years old 45-54 ye…" at bounding box center [276, 137] width 180 height 28
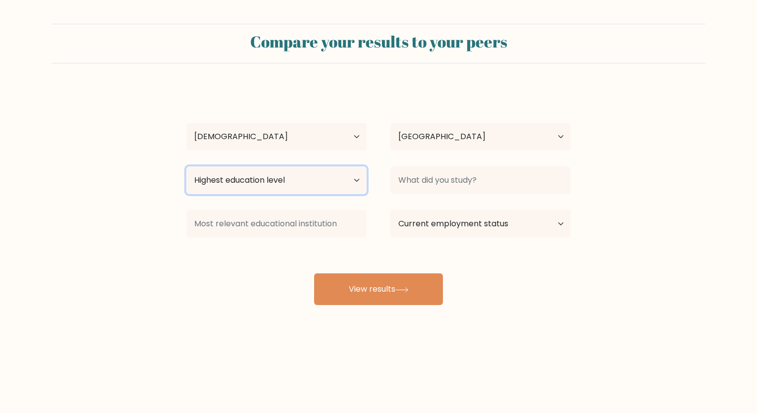
click at [347, 180] on select "Highest education level No schooling Primary Lower Secondary Upper Secondary Oc…" at bounding box center [276, 180] width 180 height 28
select select "bachelors_degree"
click at [186, 166] on select "Highest education level No schooling Primary Lower Secondary Upper Secondary Oc…" at bounding box center [276, 180] width 180 height 28
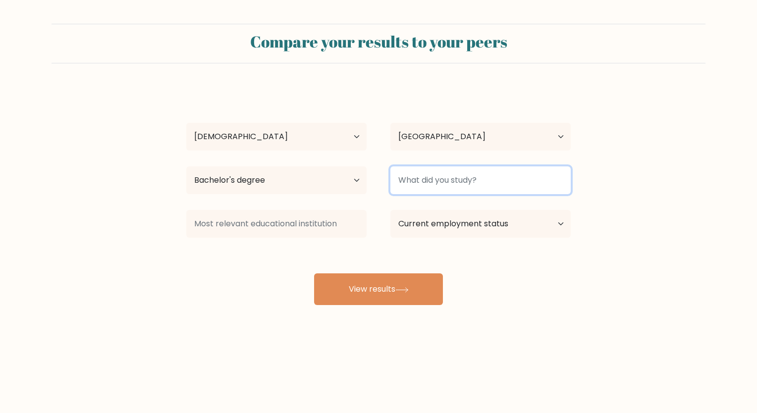
click at [501, 187] on input at bounding box center [480, 180] width 180 height 28
type input "B"
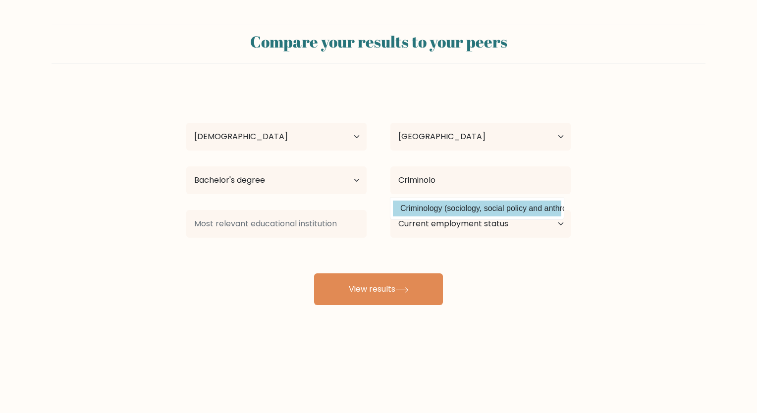
click at [501, 215] on div "Sheena Rose Lucena Age Under 18 years old 18-24 years old 25-34 years old 35-44…" at bounding box center [378, 196] width 396 height 218
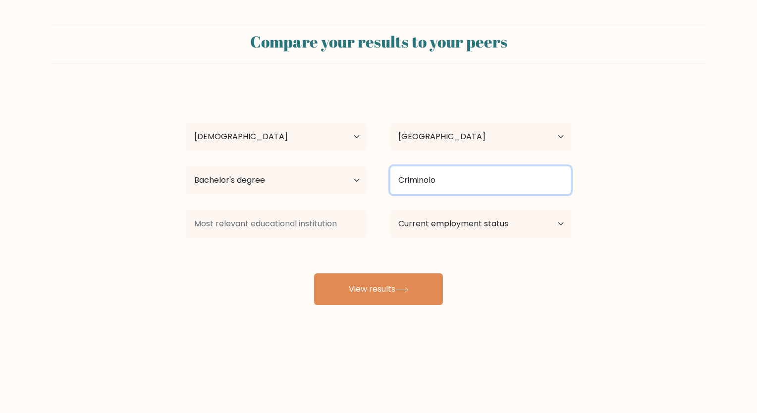
click at [456, 180] on input "Criminolo" at bounding box center [480, 180] width 180 height 28
type input "Criminology"
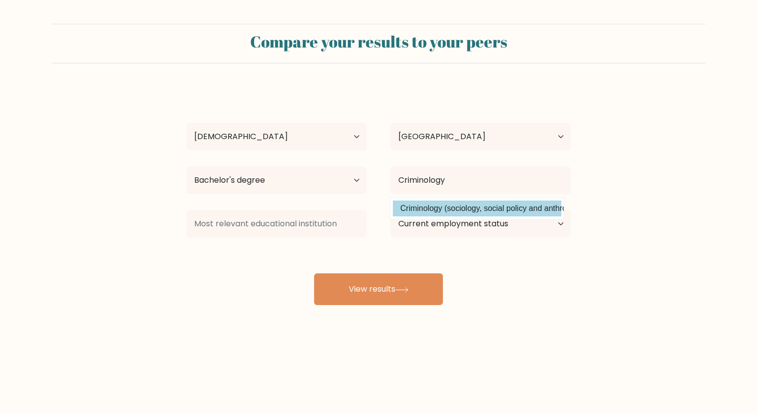
click at [407, 209] on option "Criminology (sociology, social policy and anthropology)" at bounding box center [477, 209] width 168 height 16
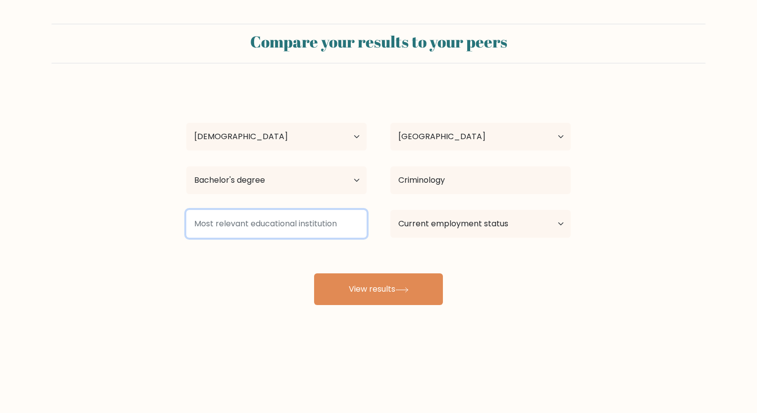
click at [340, 228] on input at bounding box center [276, 224] width 180 height 28
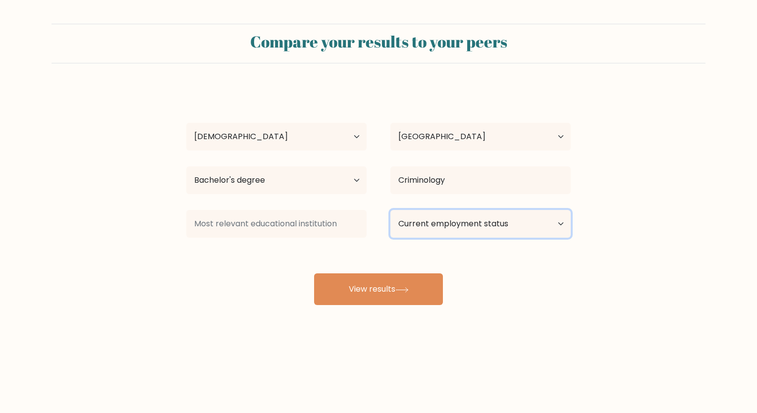
click at [559, 226] on select "Current employment status Employed Student Retired Other / prefer not to answer" at bounding box center [480, 224] width 180 height 28
select select "other"
click at [390, 210] on select "Current employment status Employed Student Retired Other / prefer not to answer" at bounding box center [480, 224] width 180 height 28
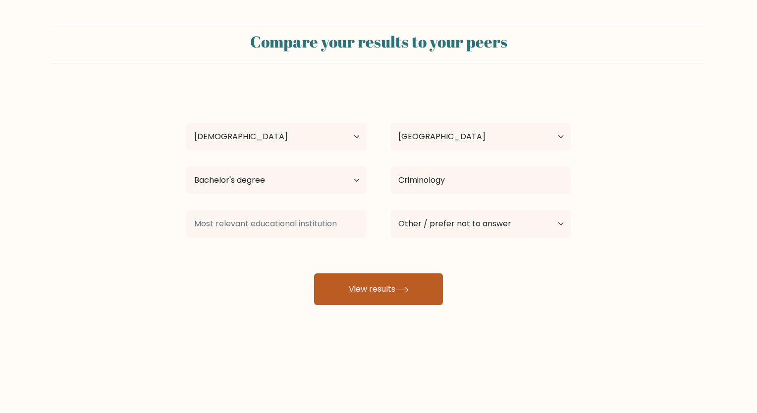
click at [369, 288] on button "View results" at bounding box center [378, 289] width 129 height 32
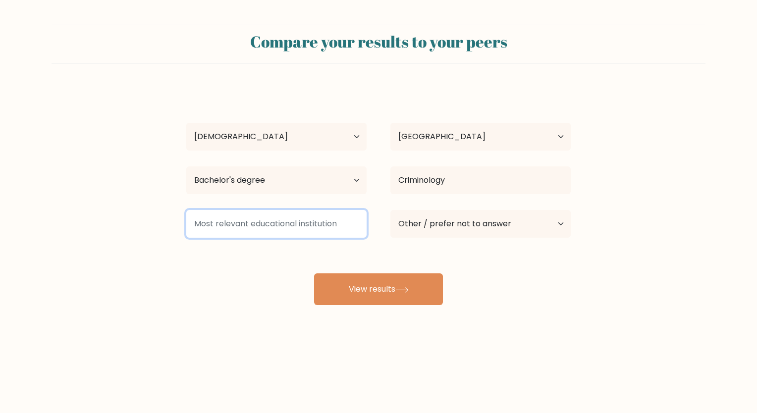
click at [335, 231] on input at bounding box center [276, 224] width 180 height 28
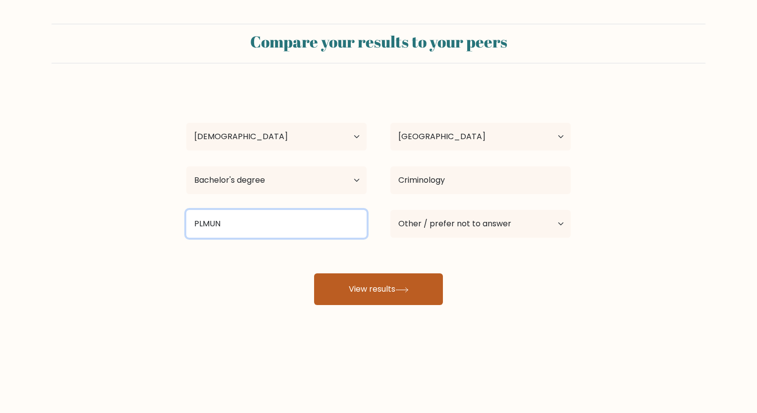
type input "PLMUN"
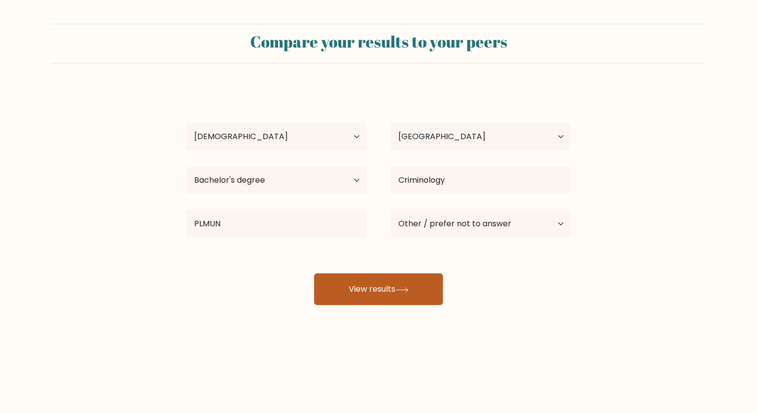
click at [402, 290] on icon at bounding box center [402, 289] width 12 height 4
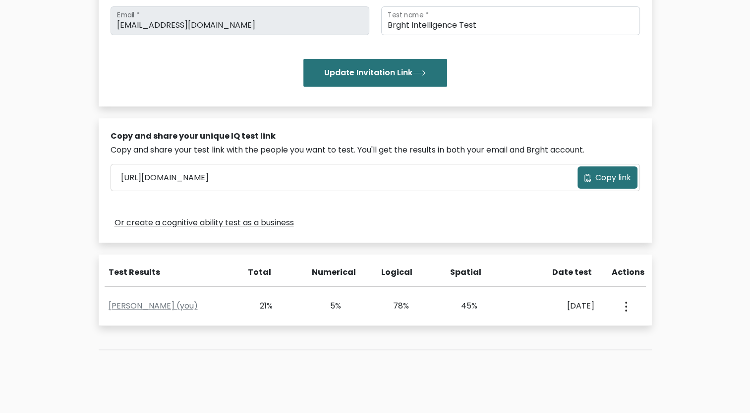
scroll to position [198, 0]
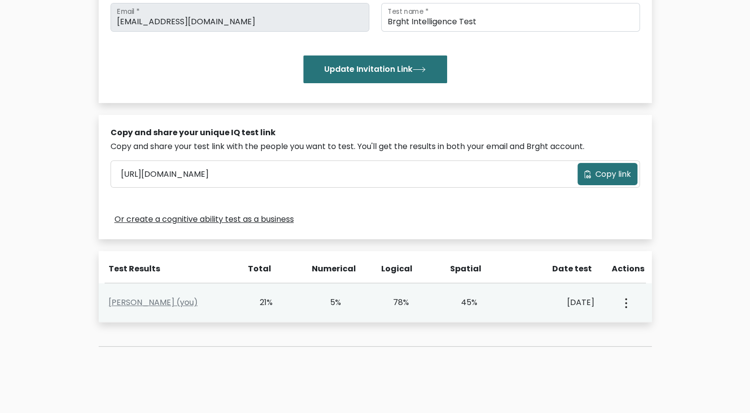
click at [627, 300] on button "button" at bounding box center [625, 302] width 8 height 31
click at [646, 326] on link "View Profile" at bounding box center [660, 332] width 78 height 16
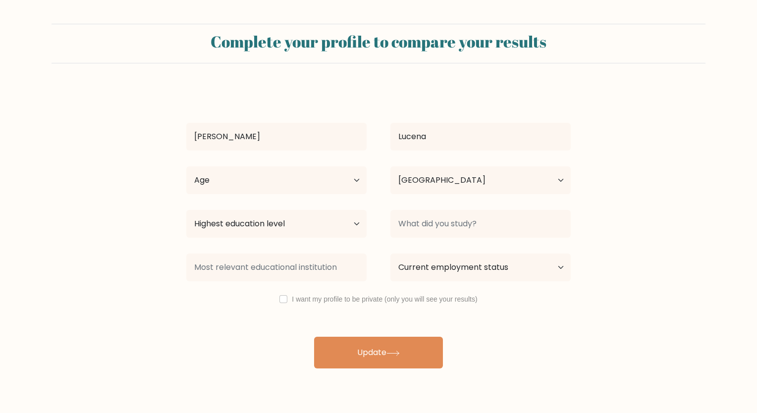
select select "PH"
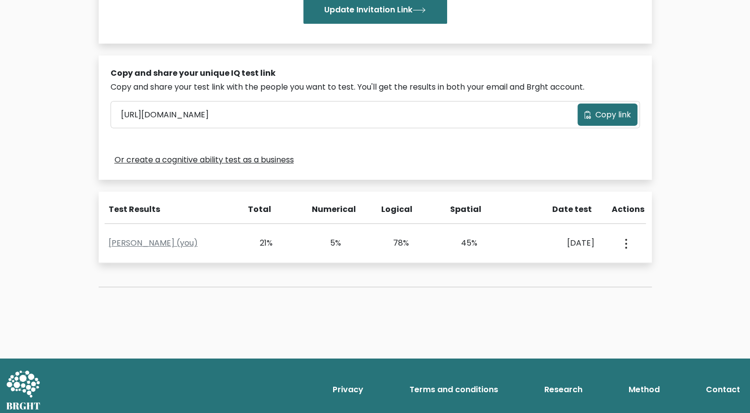
scroll to position [263, 0]
